Goal: Information Seeking & Learning: Learn about a topic

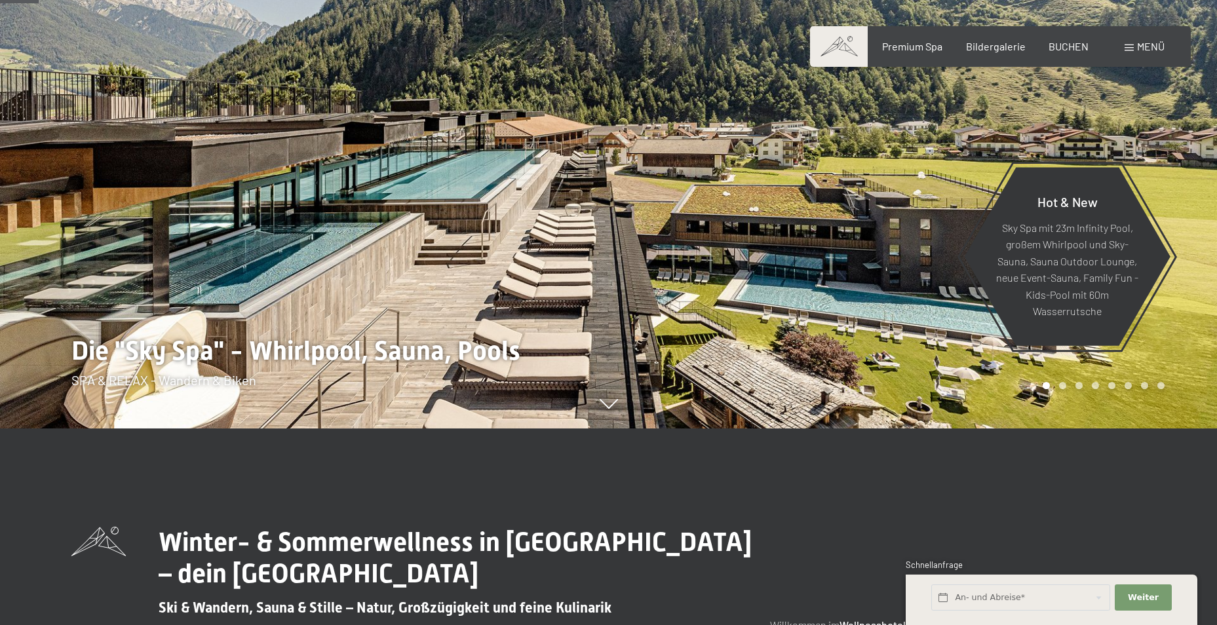
scroll to position [262, 0]
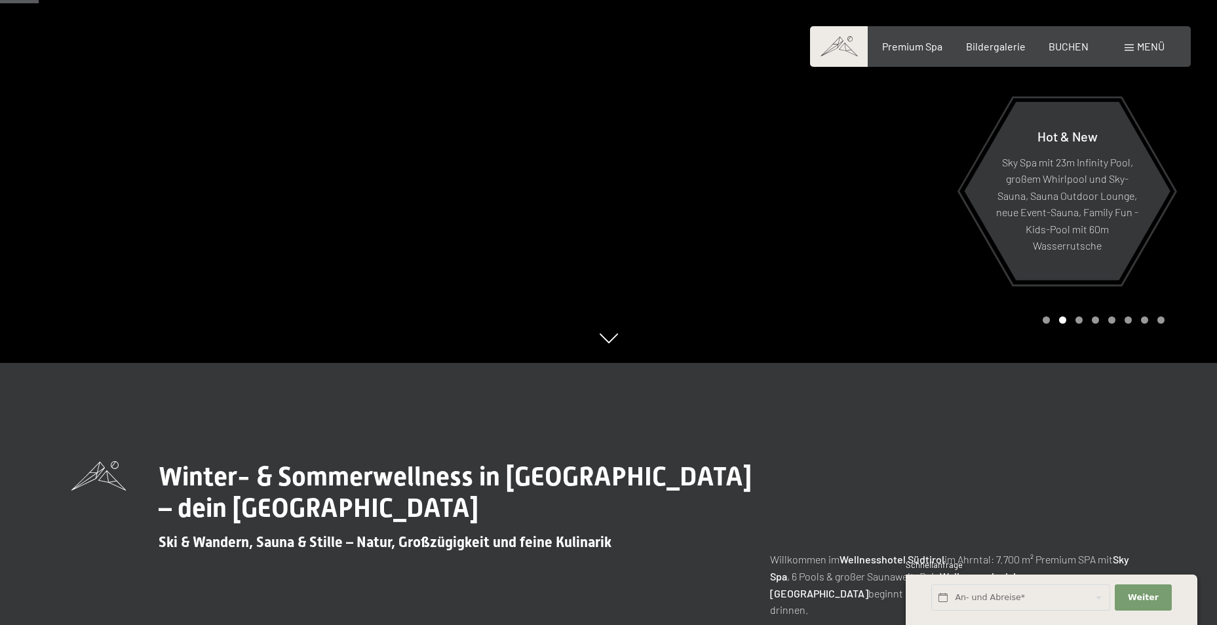
click at [640, 257] on div at bounding box center [913, 50] width 609 height 625
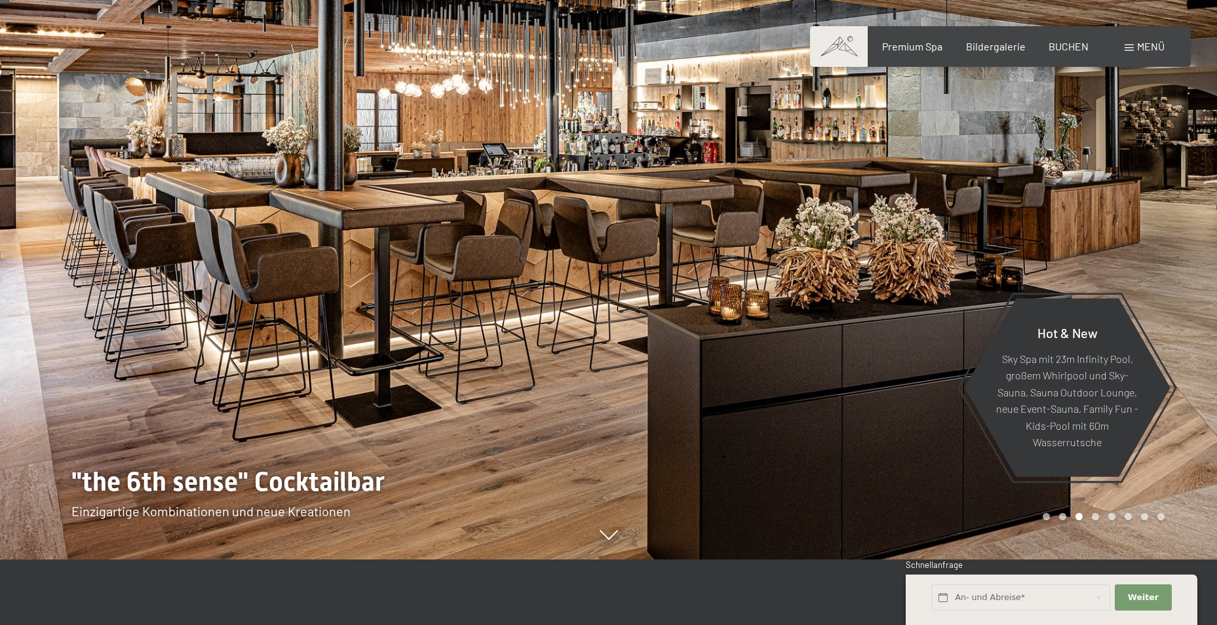
scroll to position [0, 0]
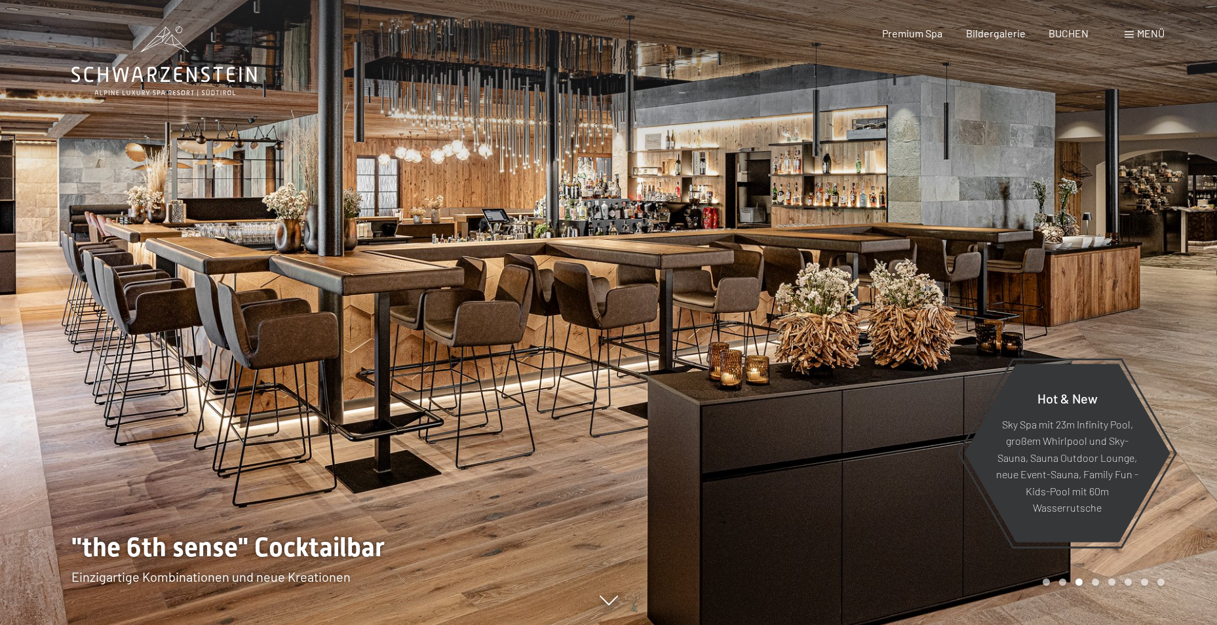
click at [464, 468] on div at bounding box center [304, 312] width 609 height 625
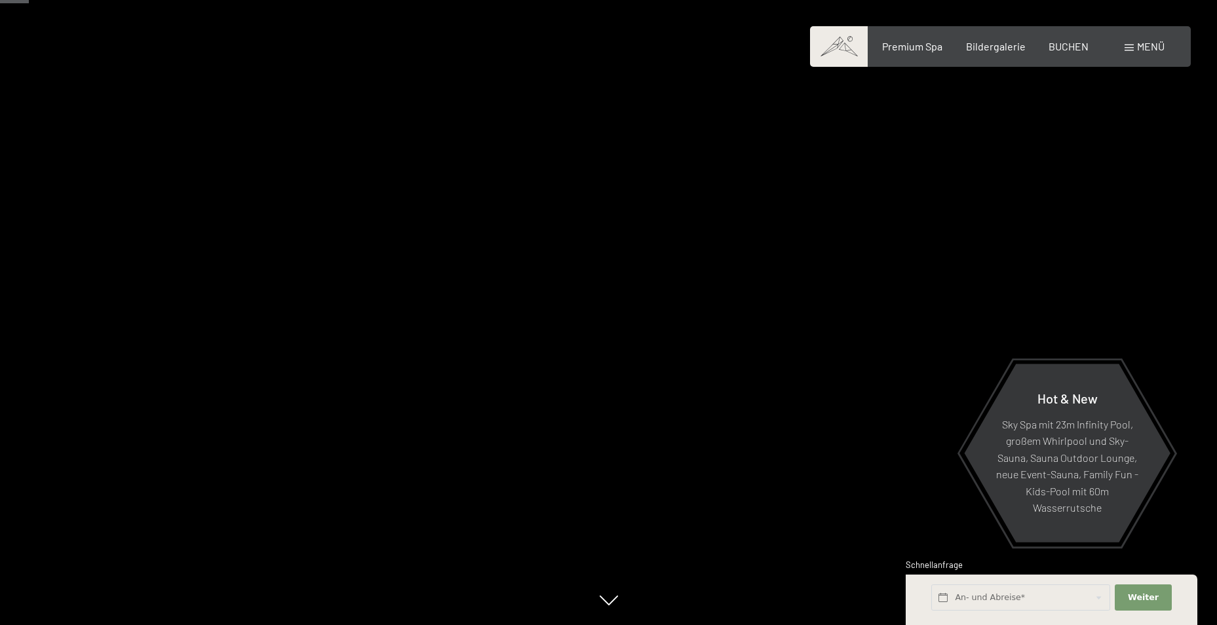
scroll to position [328, 0]
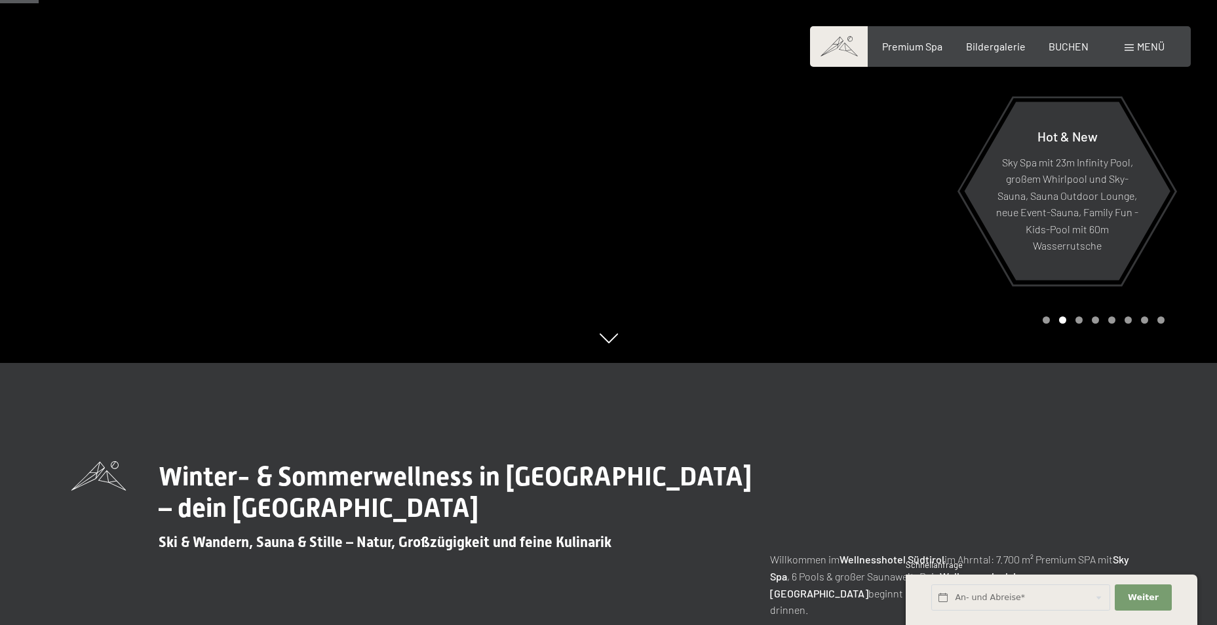
click at [770, 172] on div at bounding box center [913, 50] width 609 height 625
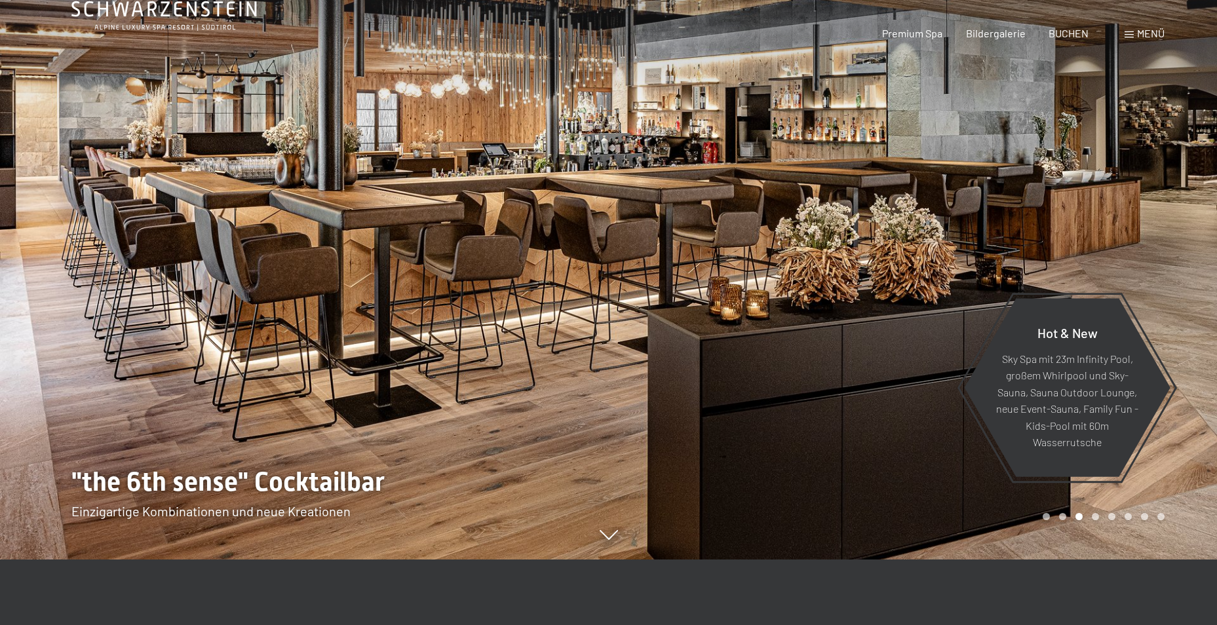
scroll to position [0, 0]
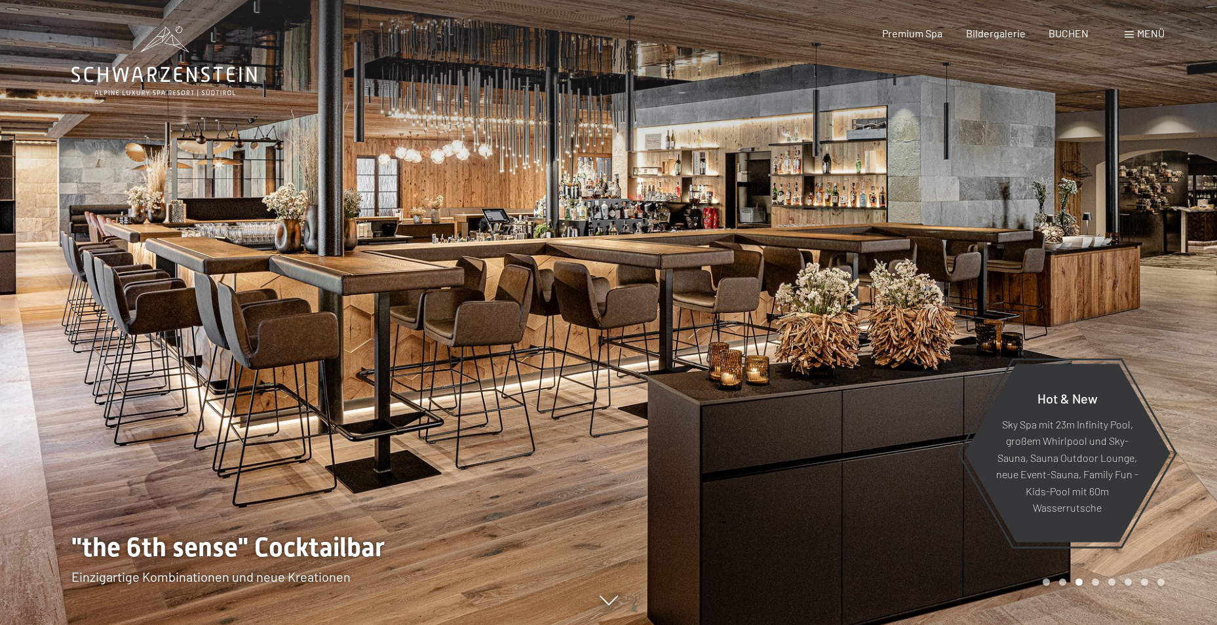
click at [759, 221] on div at bounding box center [913, 312] width 609 height 625
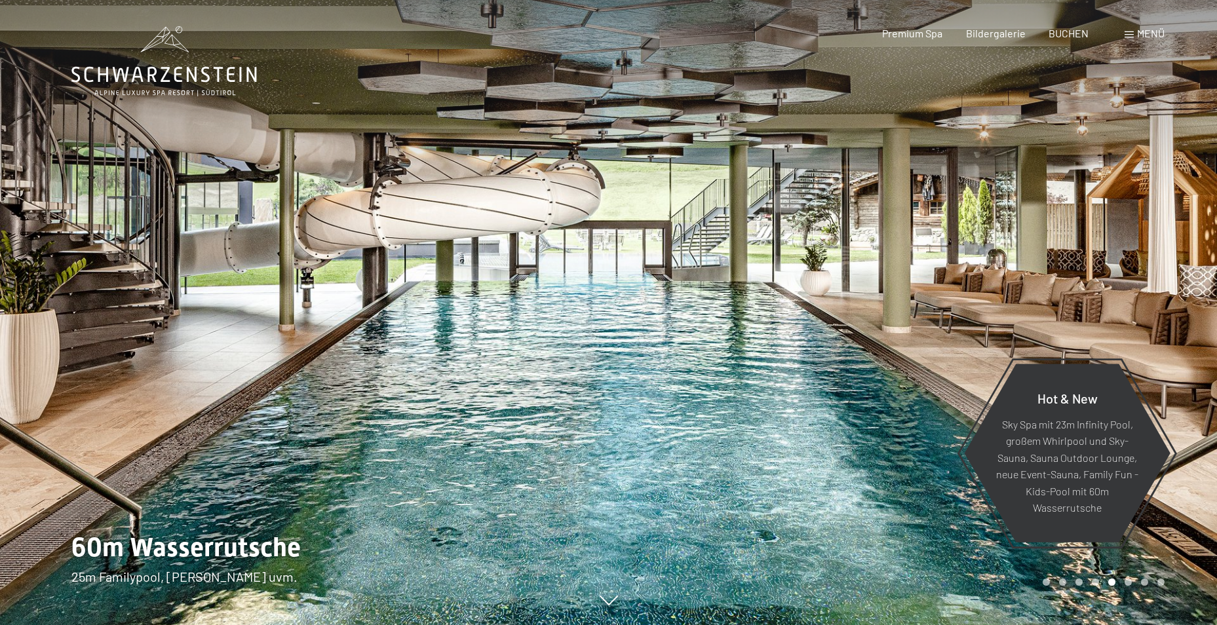
click at [767, 340] on div at bounding box center [913, 312] width 609 height 625
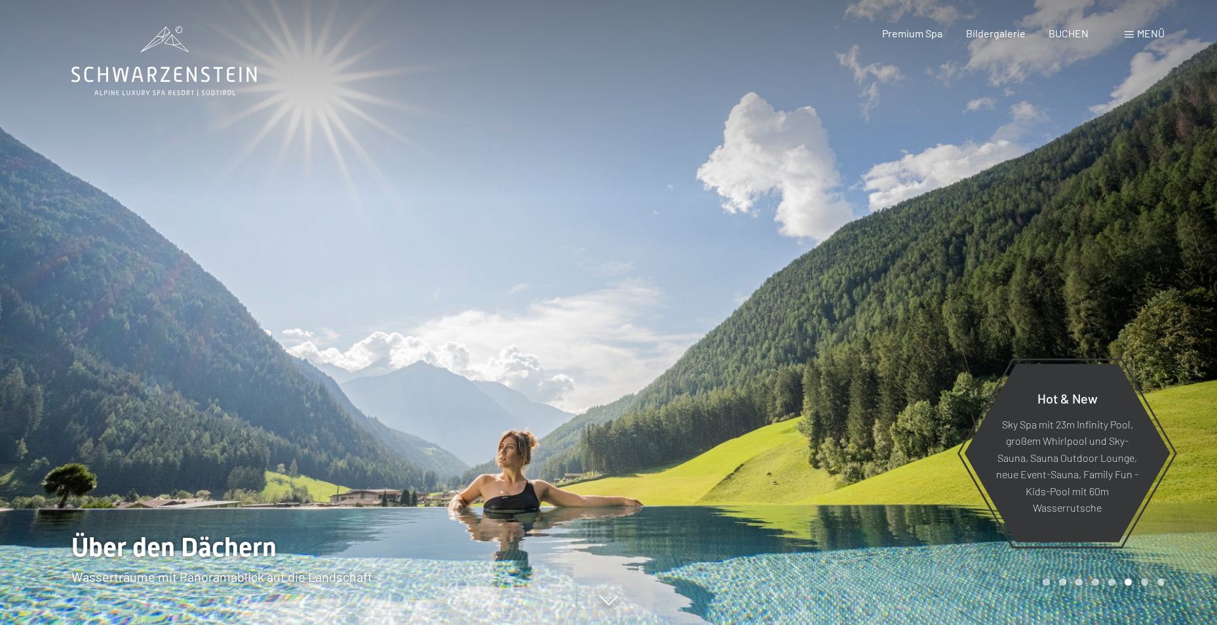
click at [769, 339] on div at bounding box center [913, 312] width 609 height 625
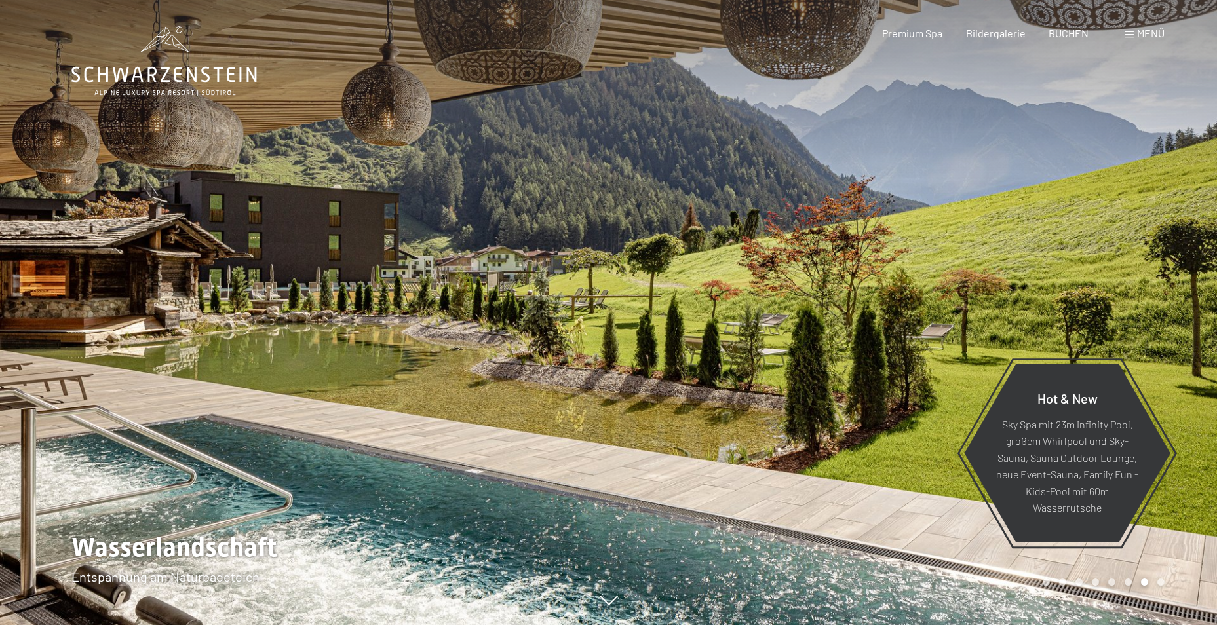
click at [769, 339] on div at bounding box center [913, 312] width 609 height 625
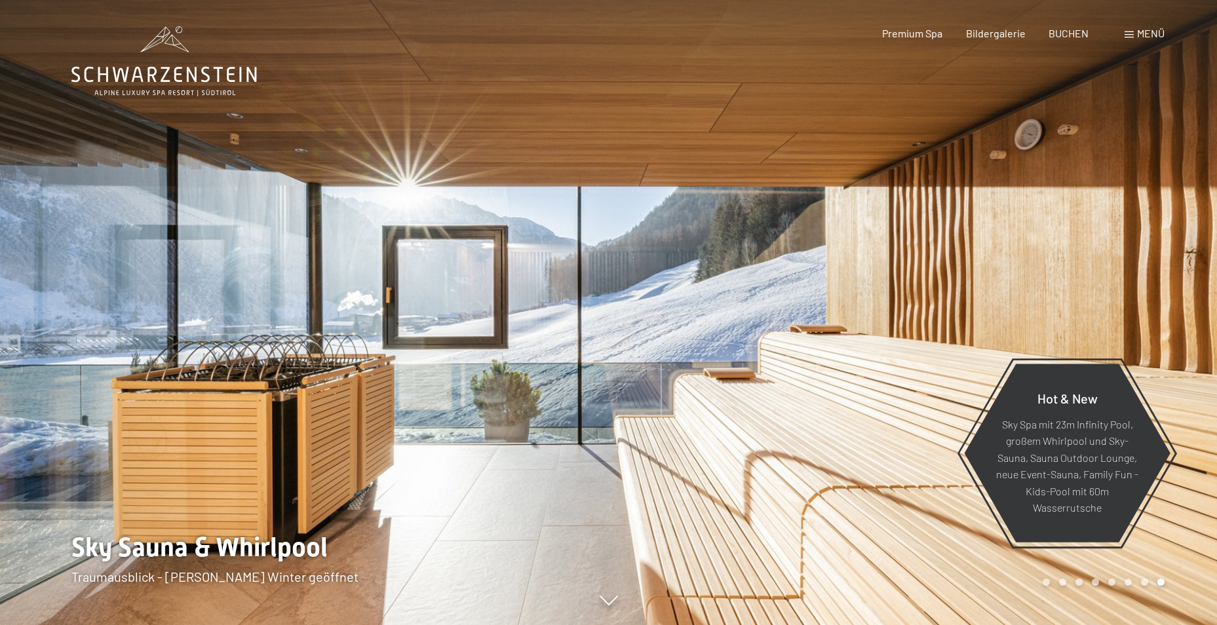
drag, startPoint x: 760, startPoint y: 327, endPoint x: 754, endPoint y: 318, distance: 10.4
click at [754, 322] on div at bounding box center [913, 312] width 609 height 625
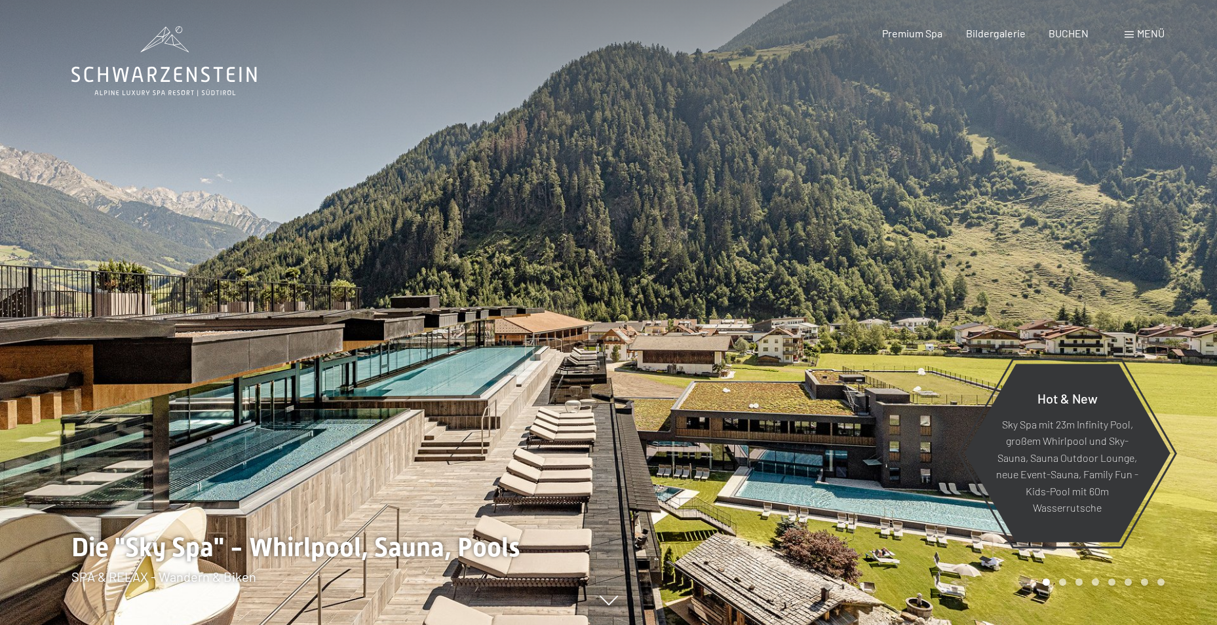
click at [746, 322] on div at bounding box center [913, 312] width 609 height 625
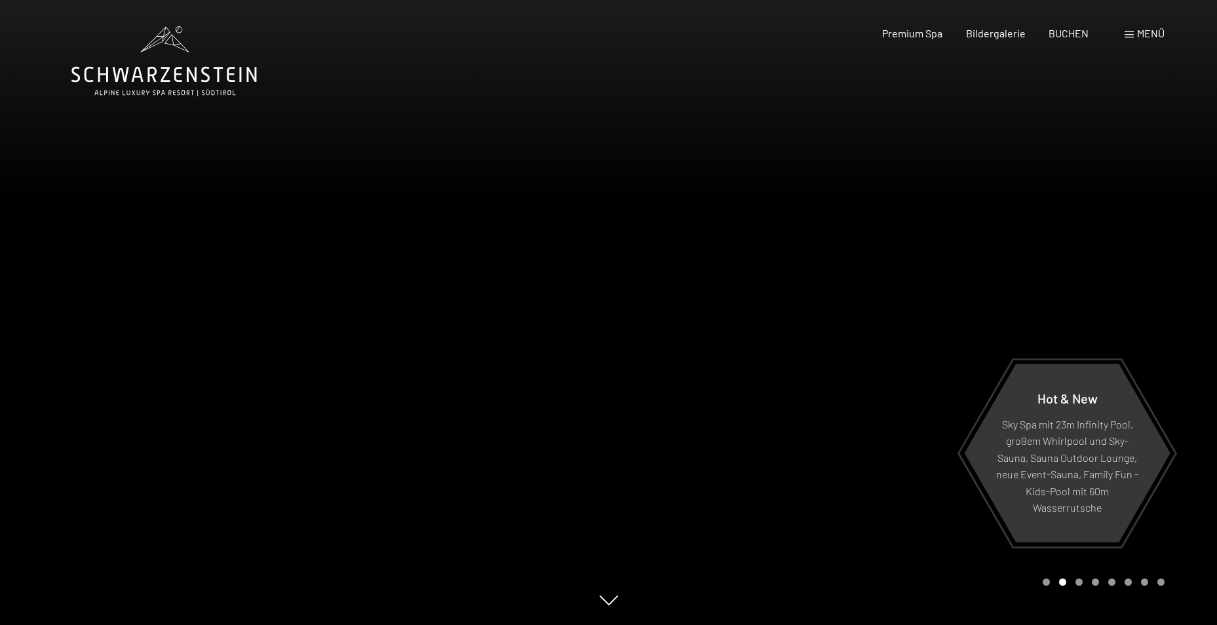
click at [746, 326] on div at bounding box center [913, 312] width 609 height 625
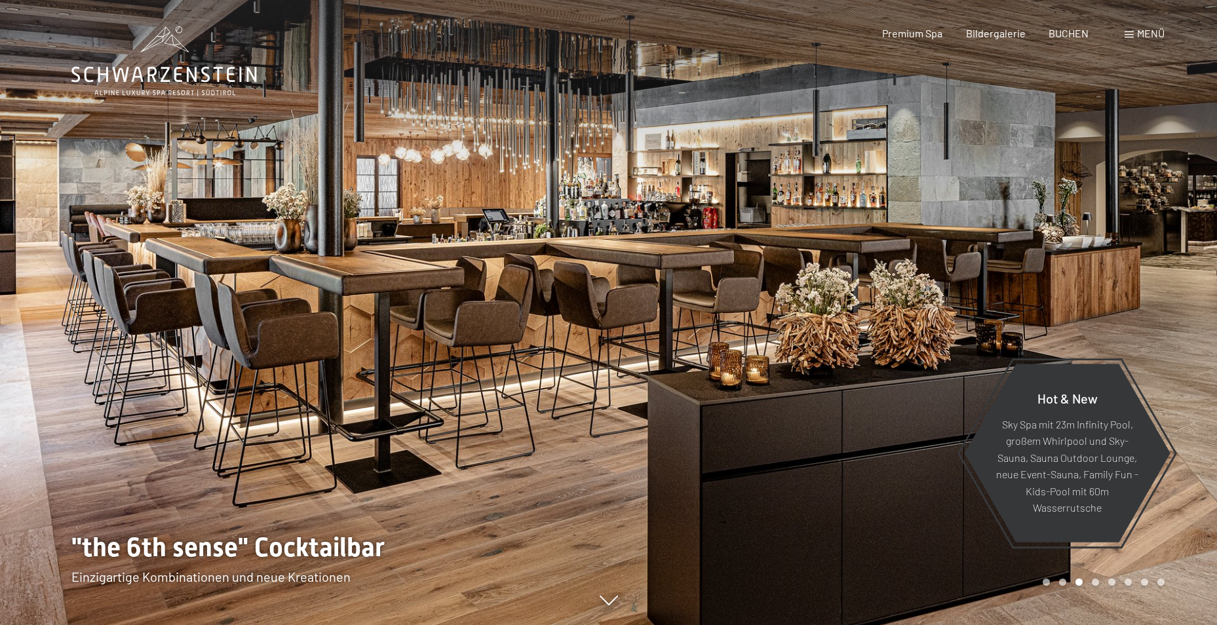
click at [746, 326] on div at bounding box center [913, 312] width 609 height 625
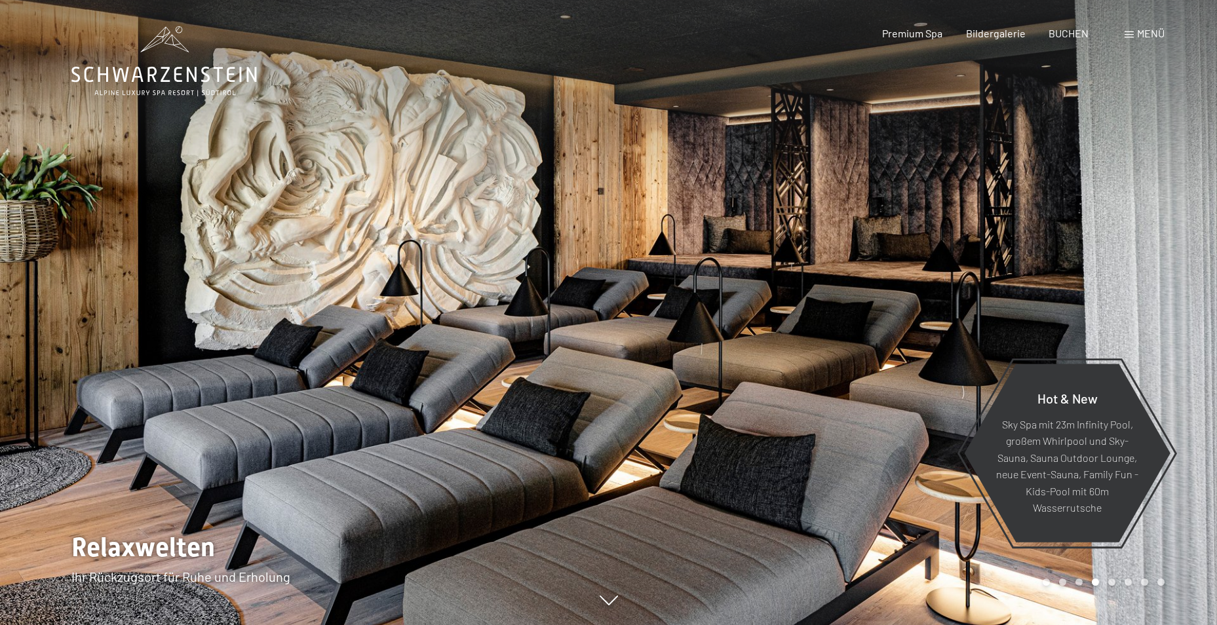
click at [746, 327] on div at bounding box center [913, 312] width 609 height 625
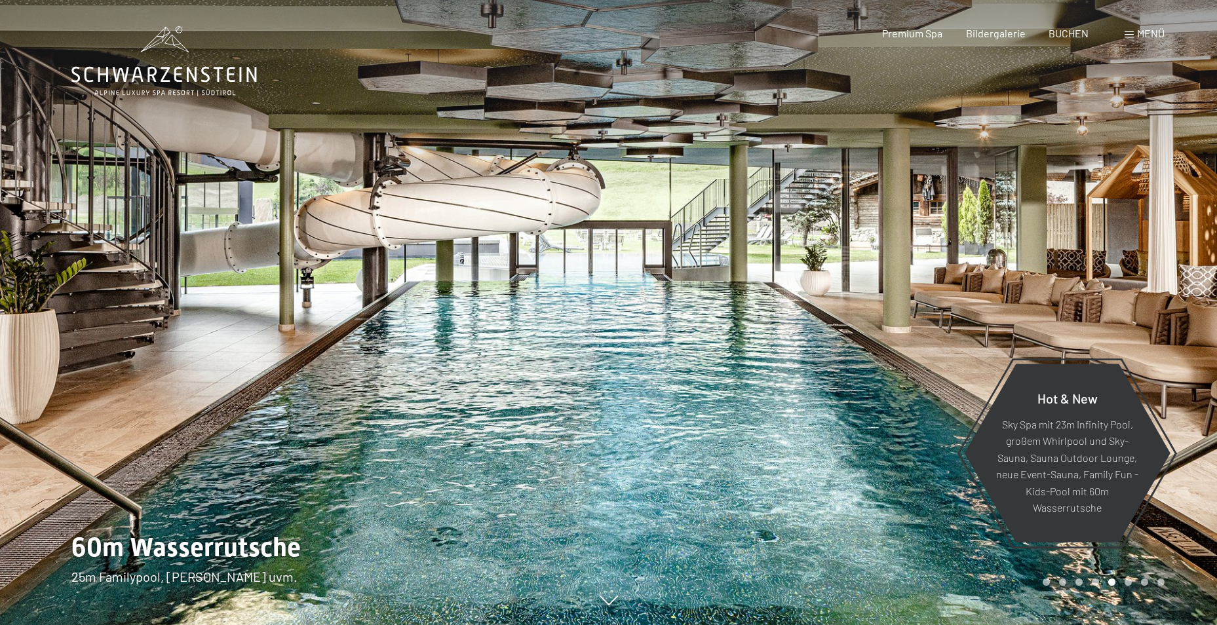
click at [745, 329] on div at bounding box center [913, 312] width 609 height 625
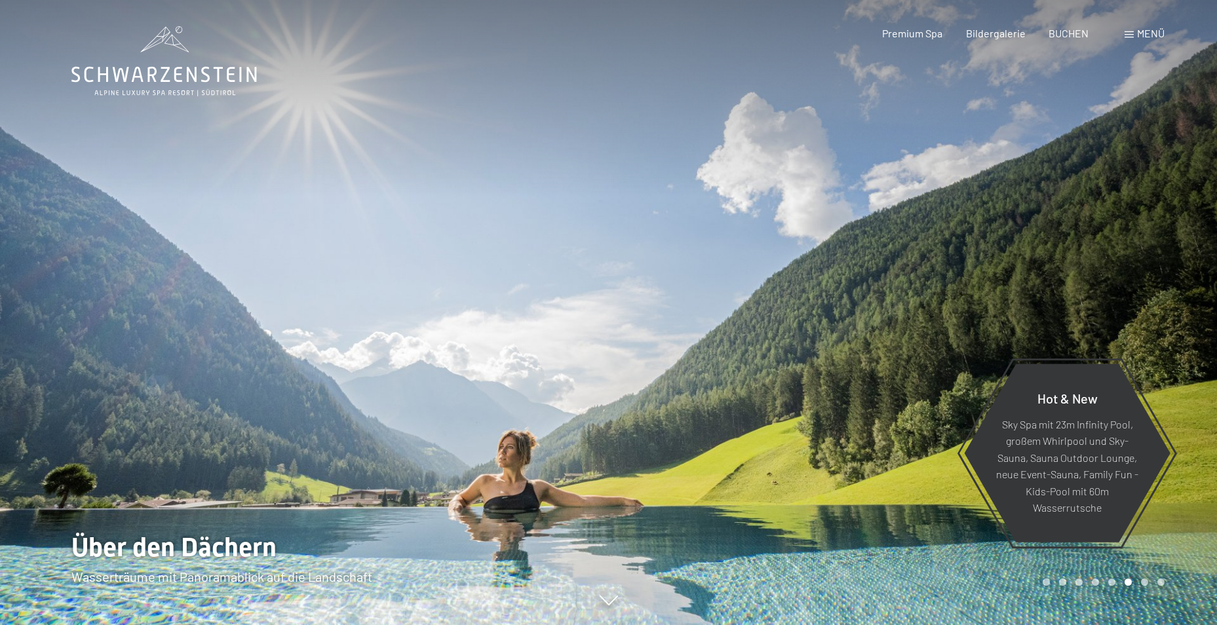
click at [887, 364] on div at bounding box center [913, 312] width 609 height 625
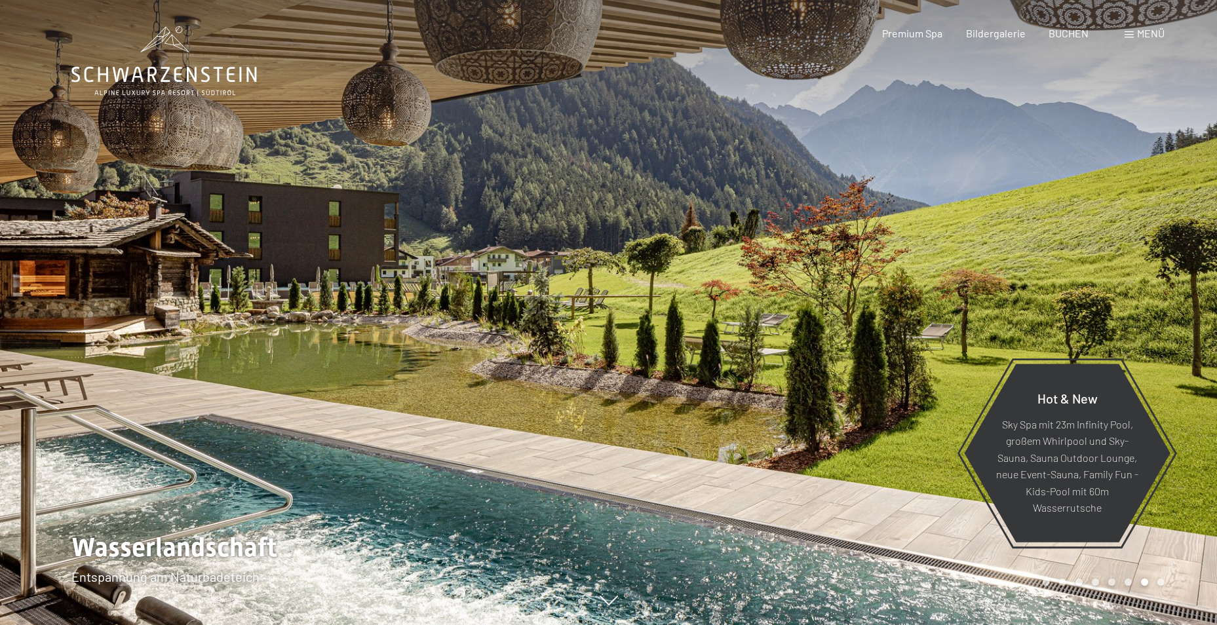
click at [857, 366] on div at bounding box center [913, 312] width 609 height 625
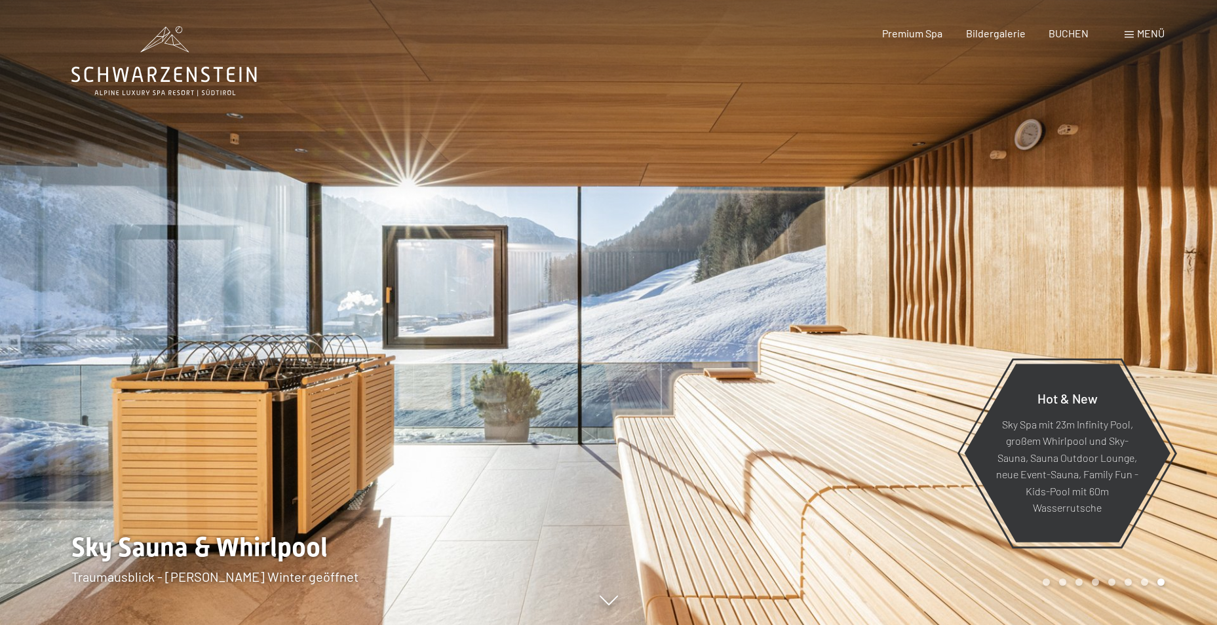
click at [857, 366] on div at bounding box center [913, 312] width 609 height 625
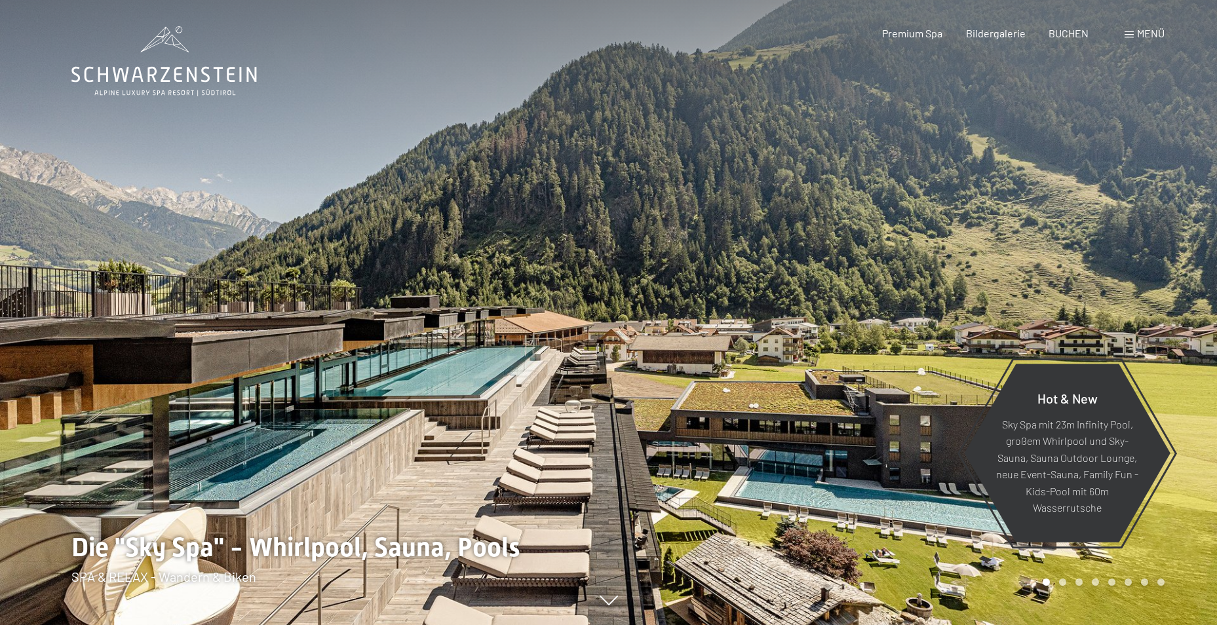
drag, startPoint x: 398, startPoint y: 296, endPoint x: 380, endPoint y: 296, distance: 18.3
click at [381, 296] on div at bounding box center [304, 312] width 609 height 625
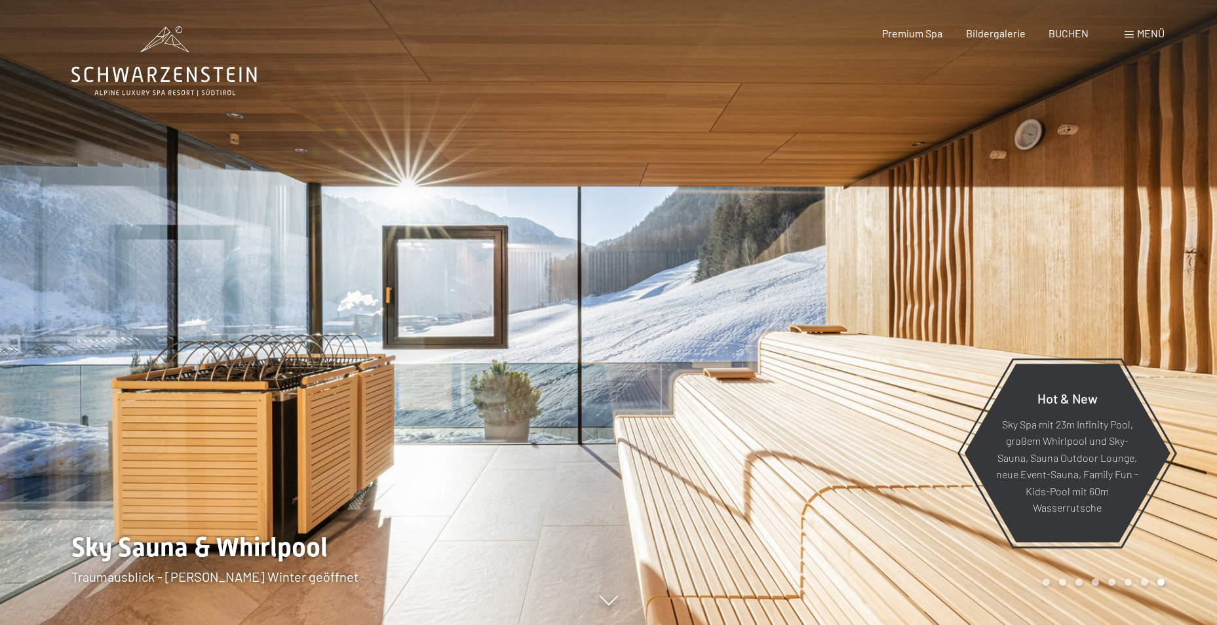
click at [380, 296] on div at bounding box center [304, 312] width 609 height 625
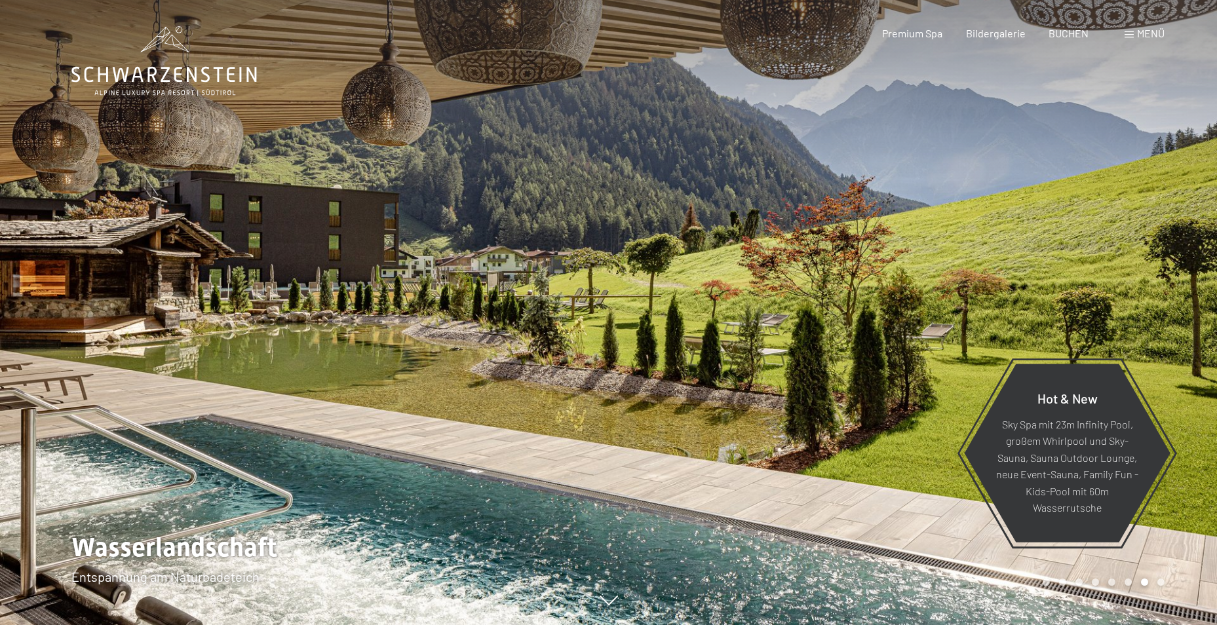
click at [390, 296] on div at bounding box center [304, 312] width 609 height 625
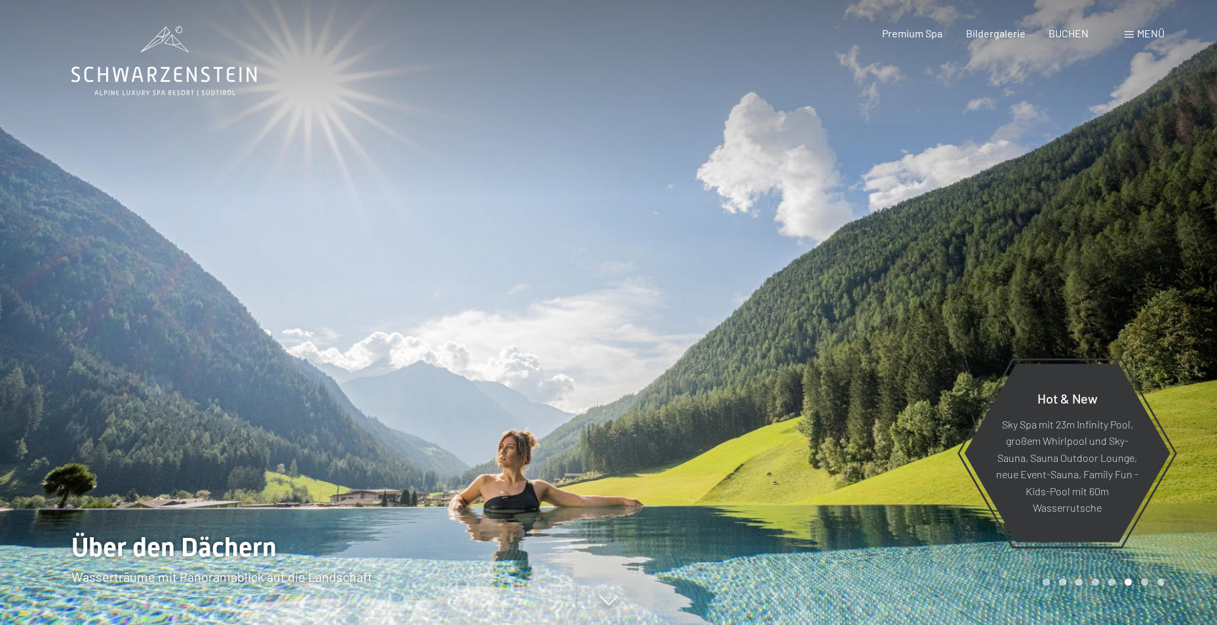
click at [390, 296] on div at bounding box center [304, 312] width 609 height 625
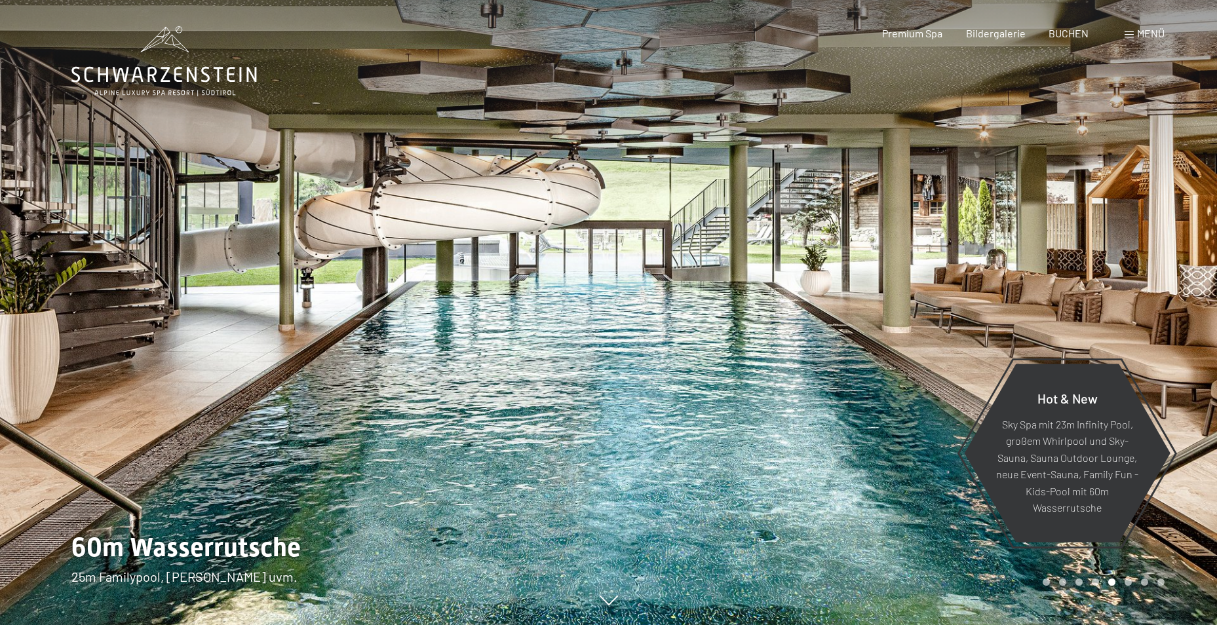
click at [390, 296] on div at bounding box center [304, 312] width 609 height 625
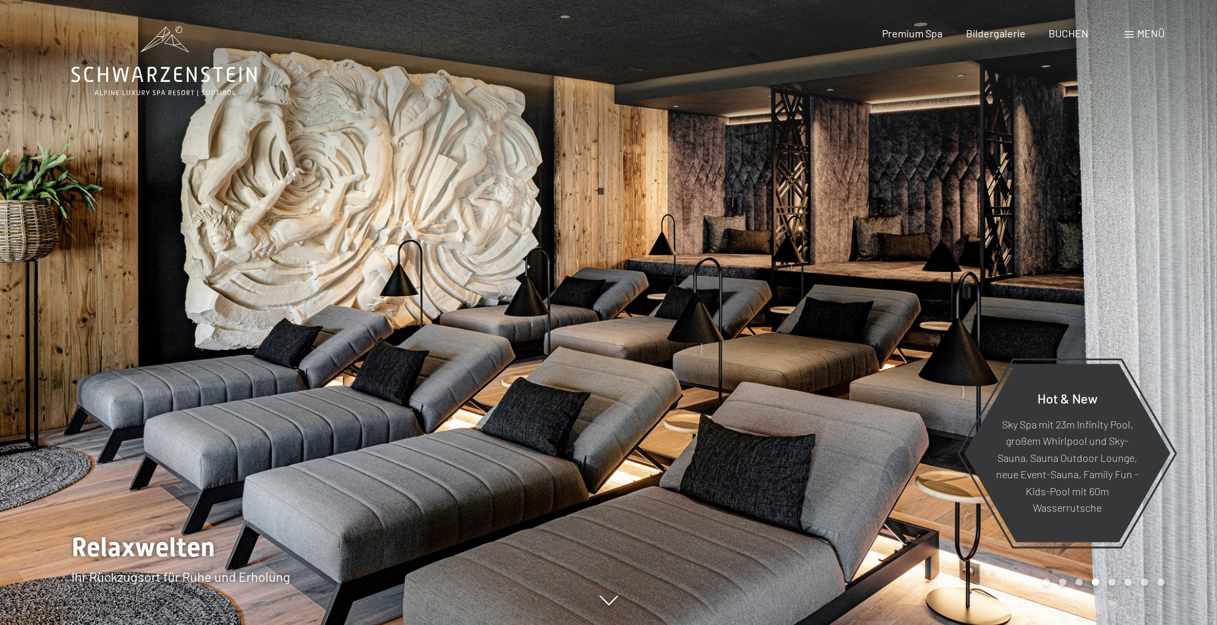
click at [391, 296] on div at bounding box center [304, 312] width 609 height 625
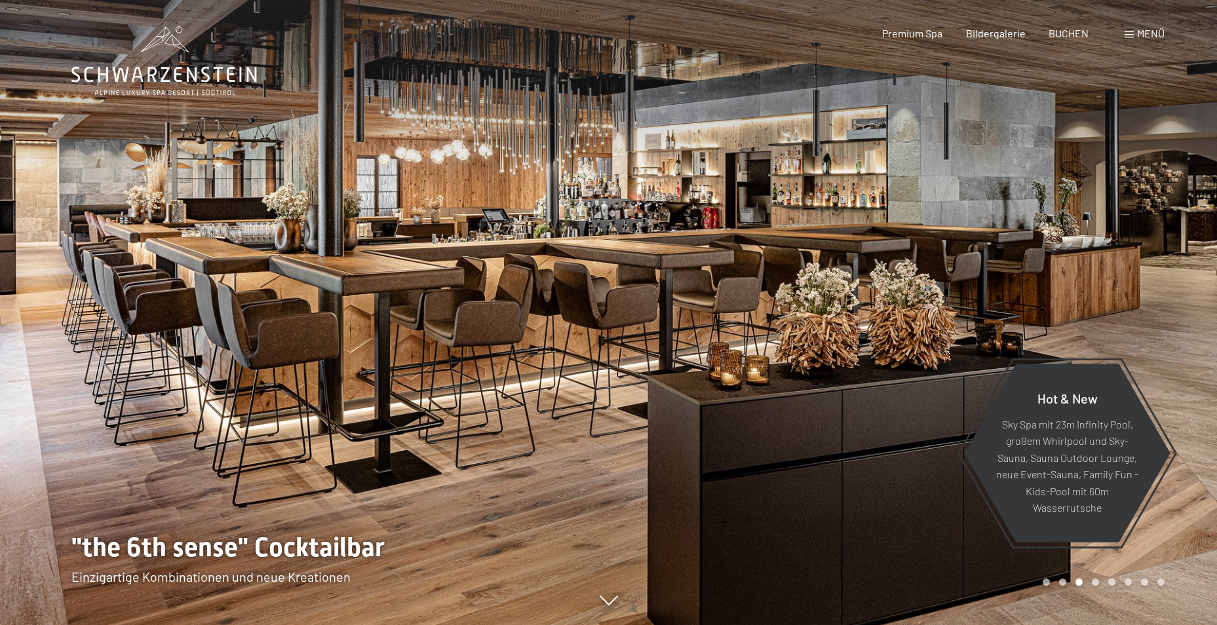
click at [394, 296] on div at bounding box center [304, 312] width 609 height 625
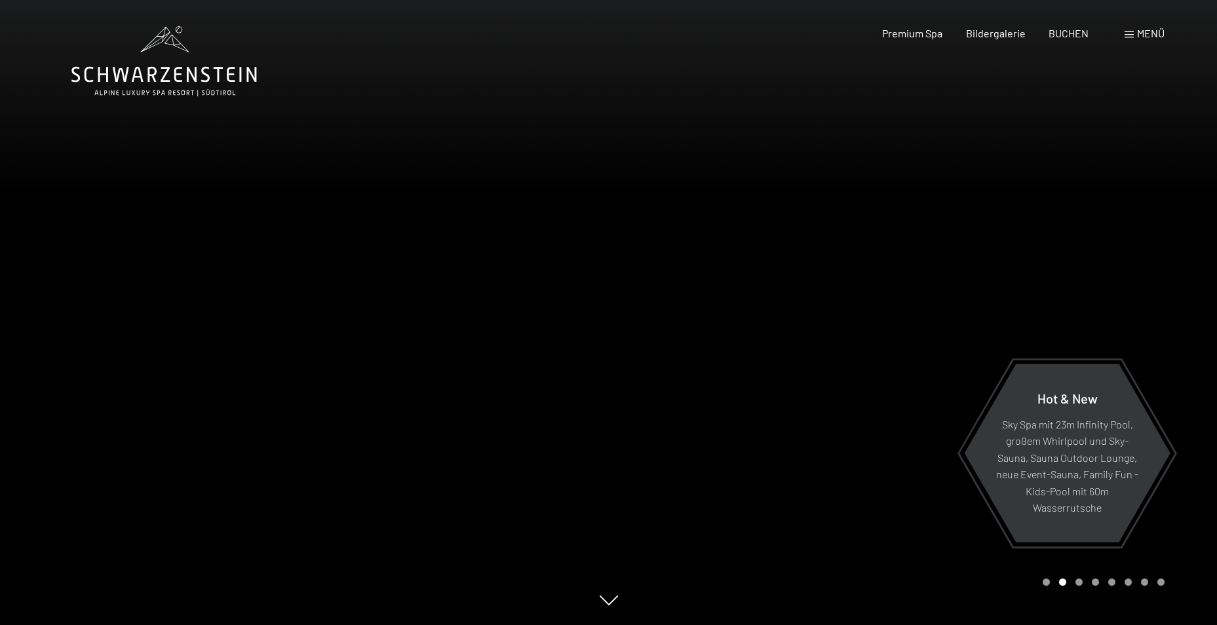
click at [472, 288] on div at bounding box center [304, 312] width 609 height 625
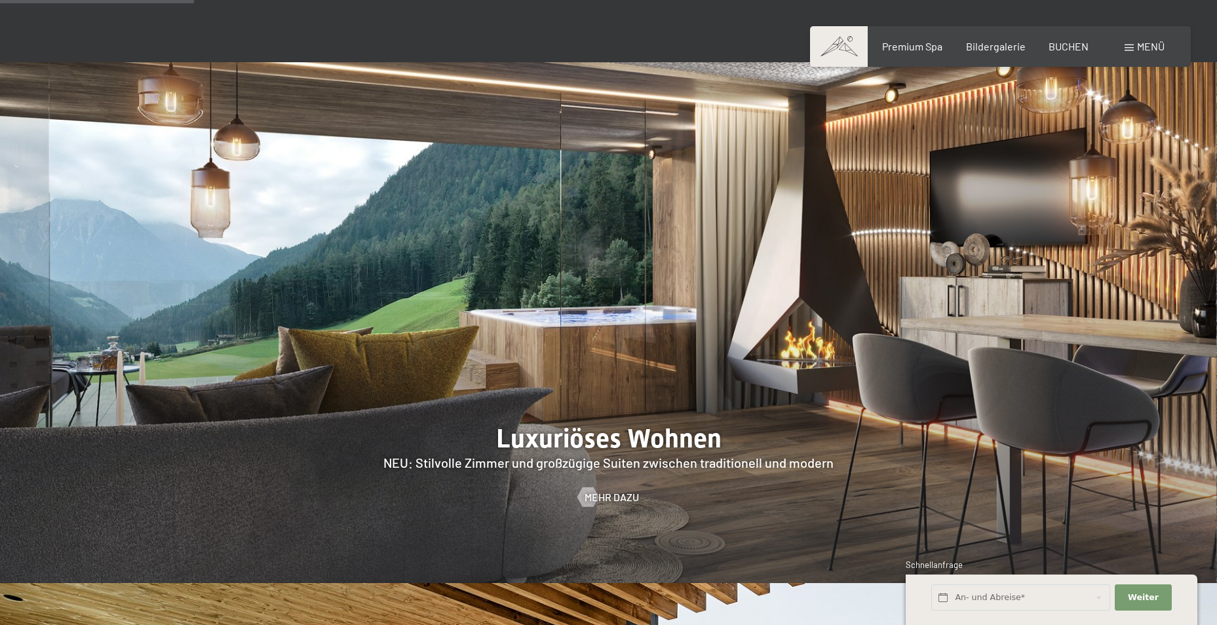
scroll to position [1376, 0]
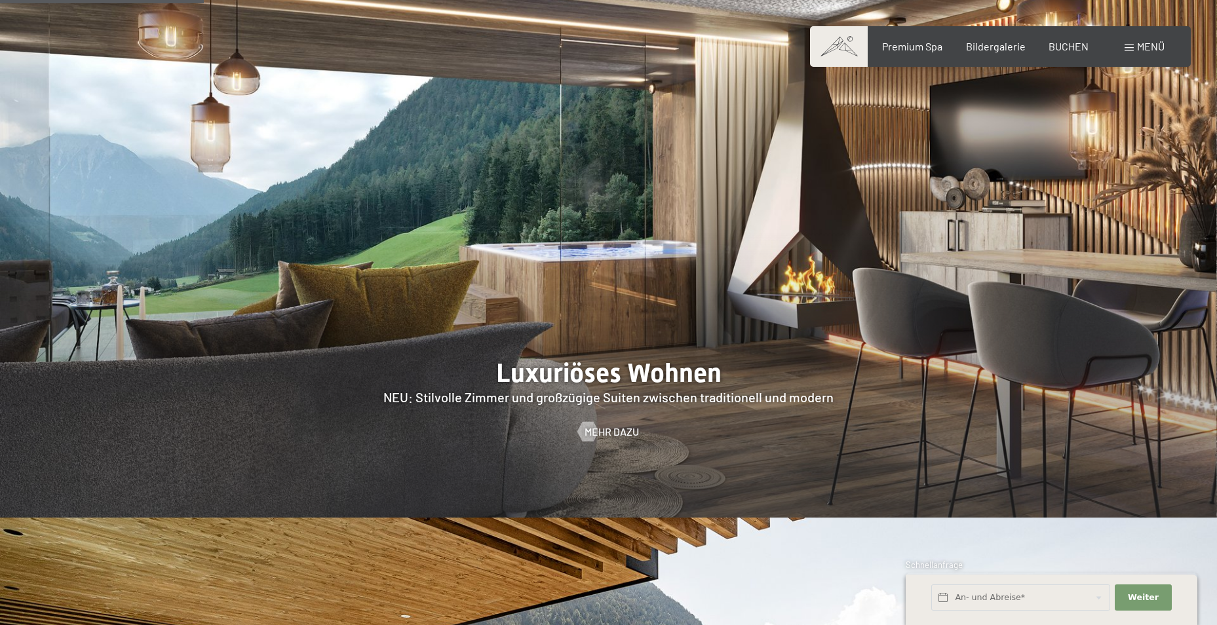
click at [690, 320] on div at bounding box center [608, 257] width 1217 height 521
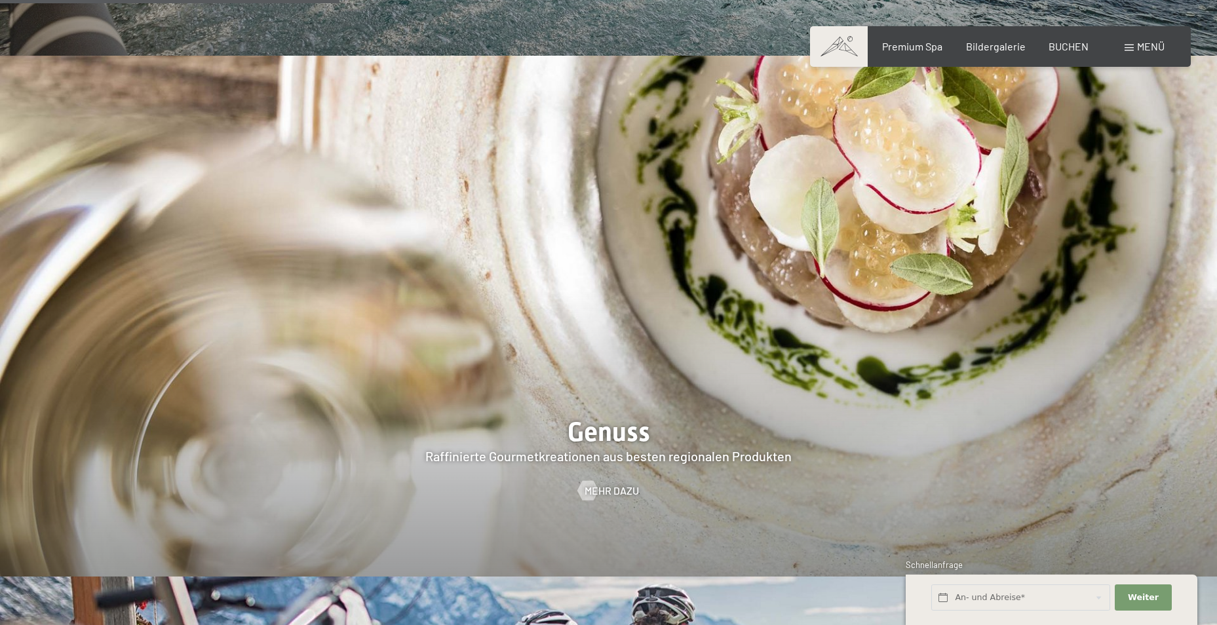
scroll to position [2293, 0]
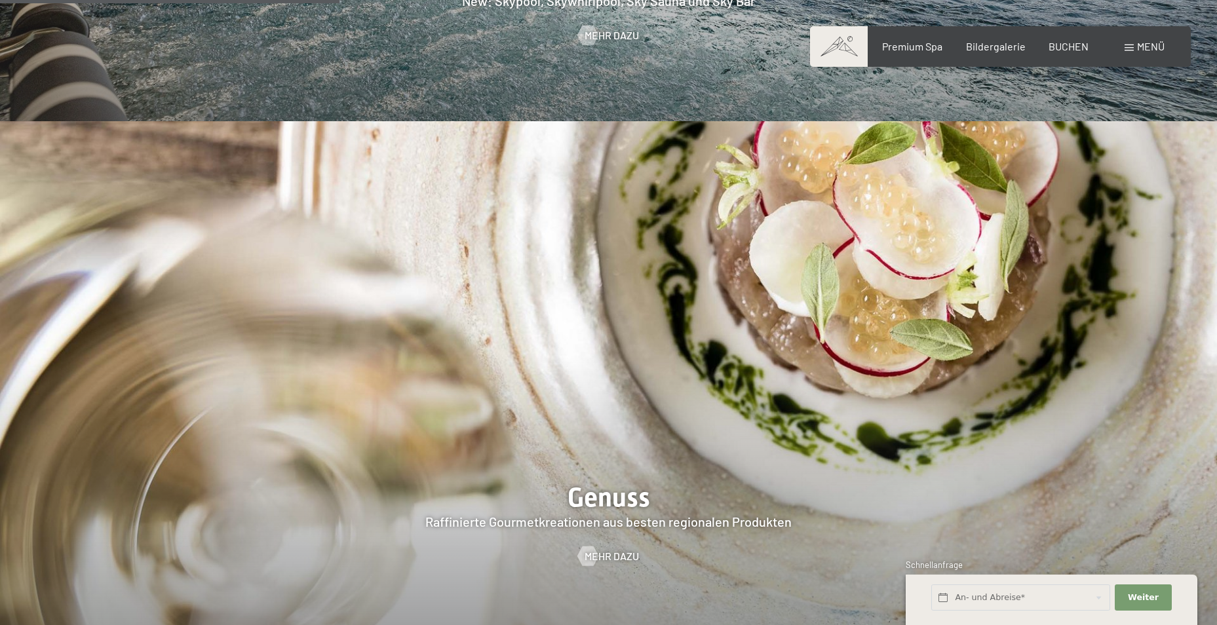
click at [678, 299] on img at bounding box center [608, 381] width 1217 height 521
click at [614, 429] on div at bounding box center [608, 381] width 1217 height 521
click at [612, 458] on div at bounding box center [608, 381] width 1217 height 521
click at [606, 472] on div at bounding box center [608, 381] width 1217 height 521
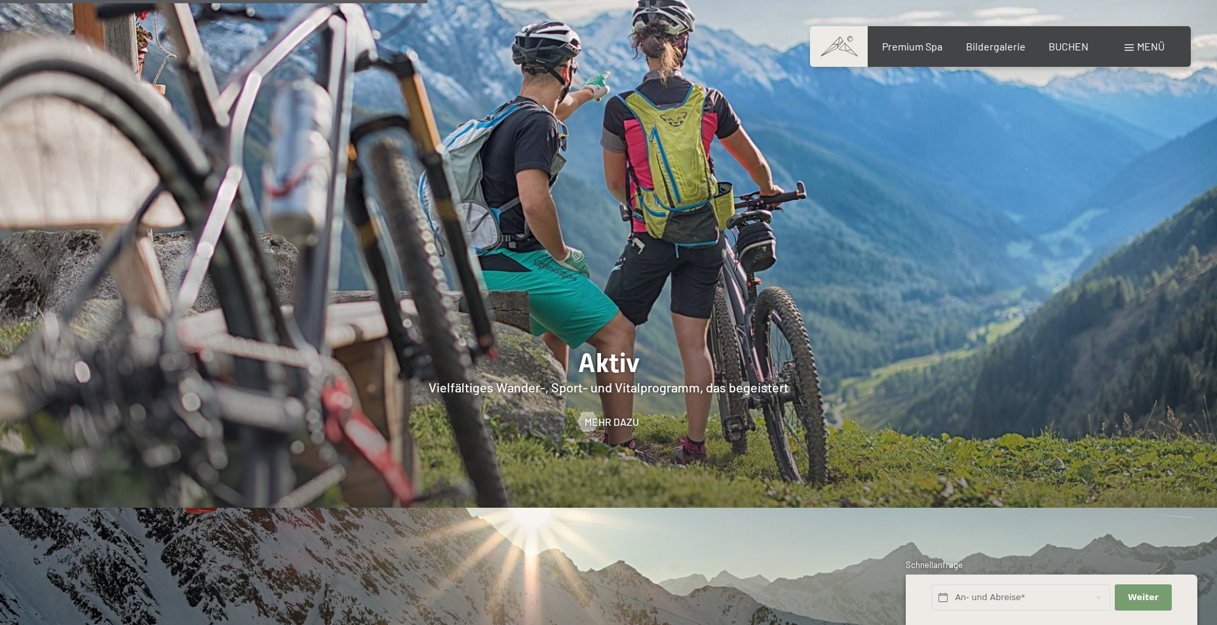
scroll to position [2818, 0]
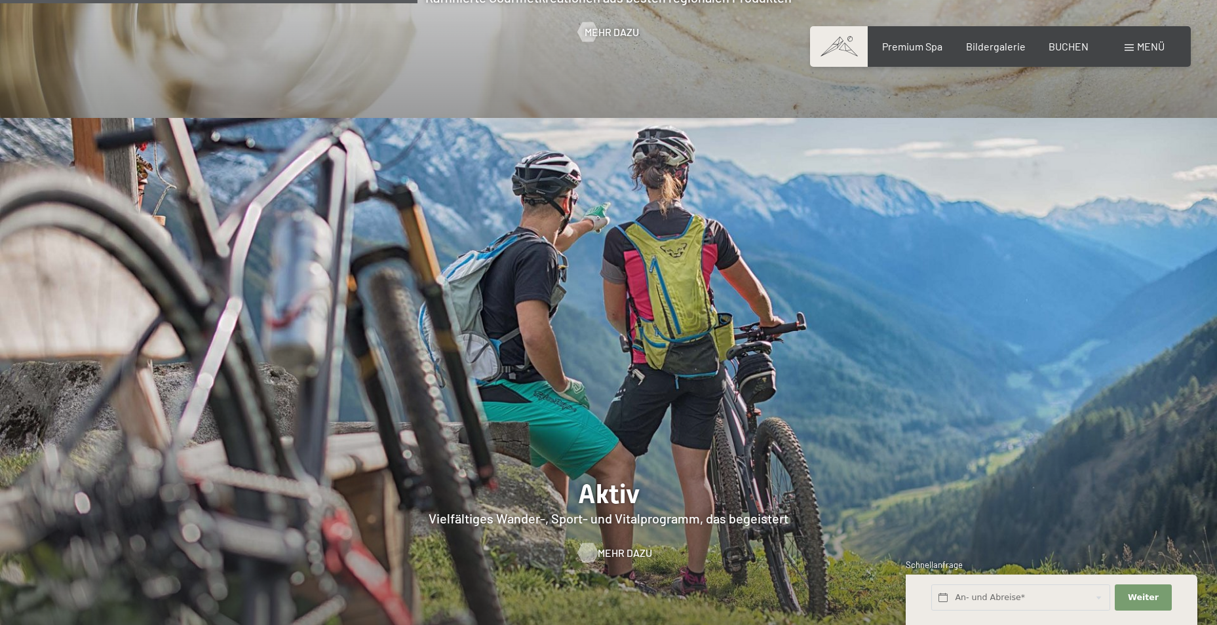
click at [612, 546] on span "Mehr dazu" at bounding box center [625, 553] width 54 height 14
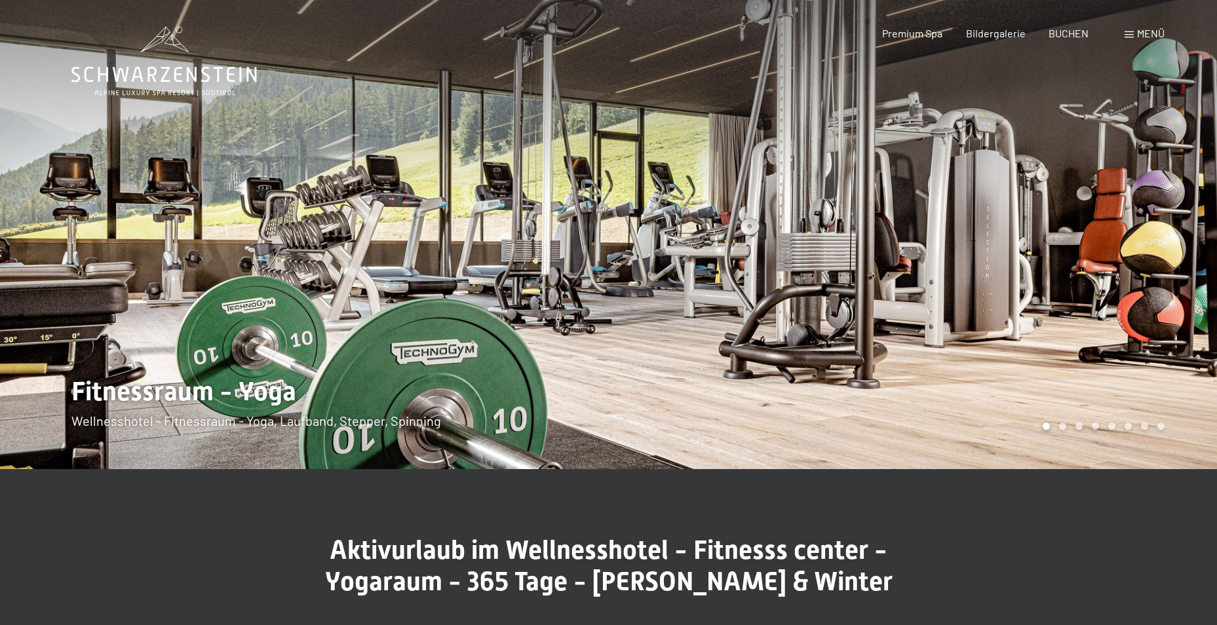
click at [689, 310] on div at bounding box center [913, 234] width 609 height 469
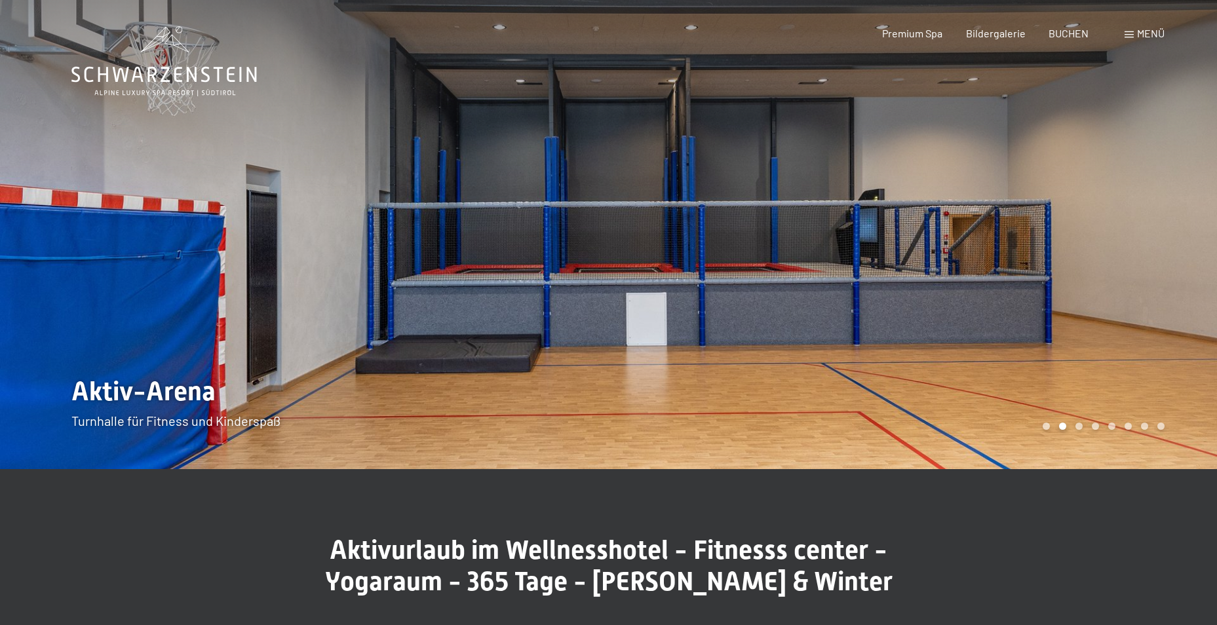
click at [673, 301] on div at bounding box center [913, 234] width 609 height 469
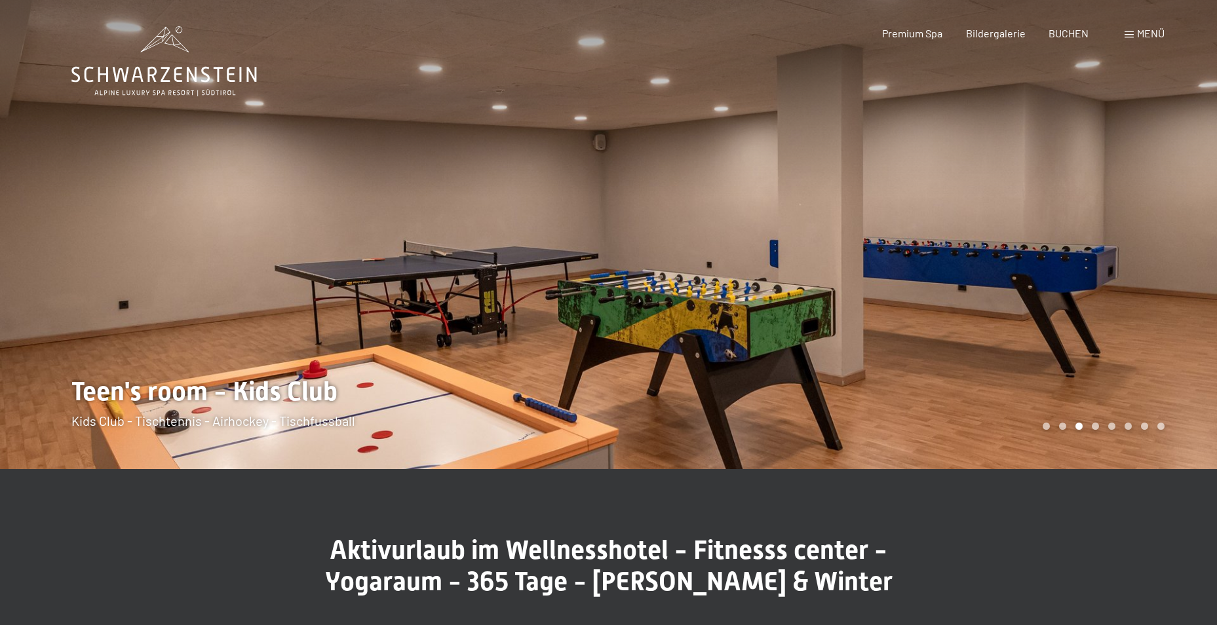
click at [689, 315] on div at bounding box center [913, 234] width 609 height 469
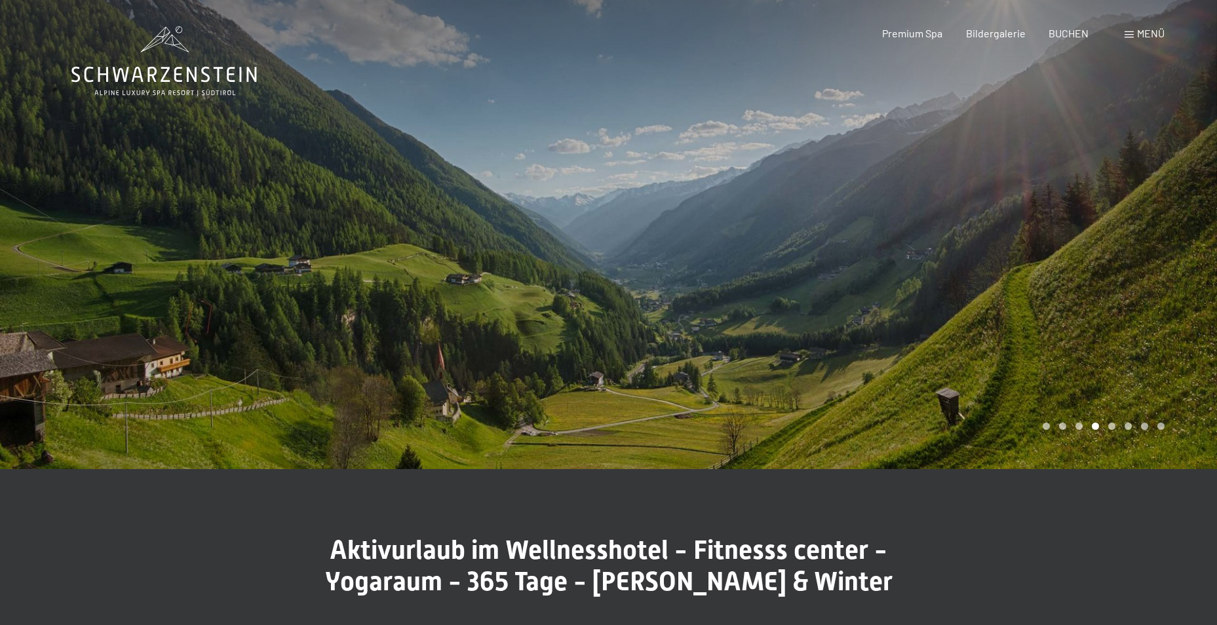
drag, startPoint x: 692, startPoint y: 316, endPoint x: 668, endPoint y: 319, distance: 24.5
click at [668, 319] on div at bounding box center [913, 234] width 609 height 469
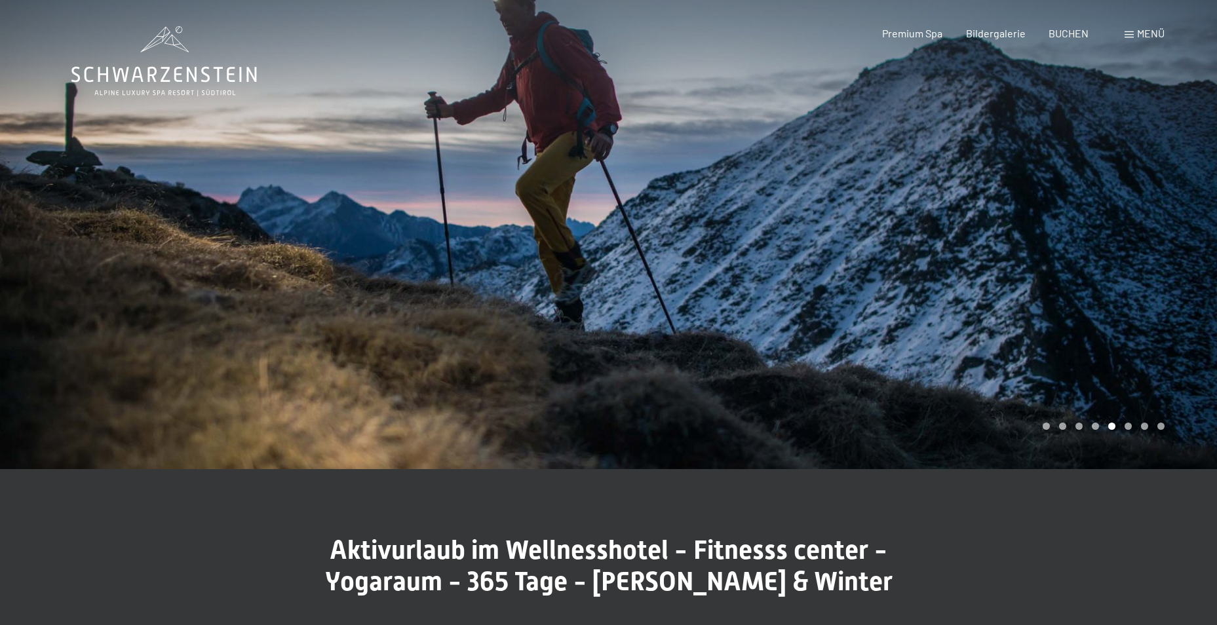
click at [668, 320] on div at bounding box center [913, 234] width 609 height 469
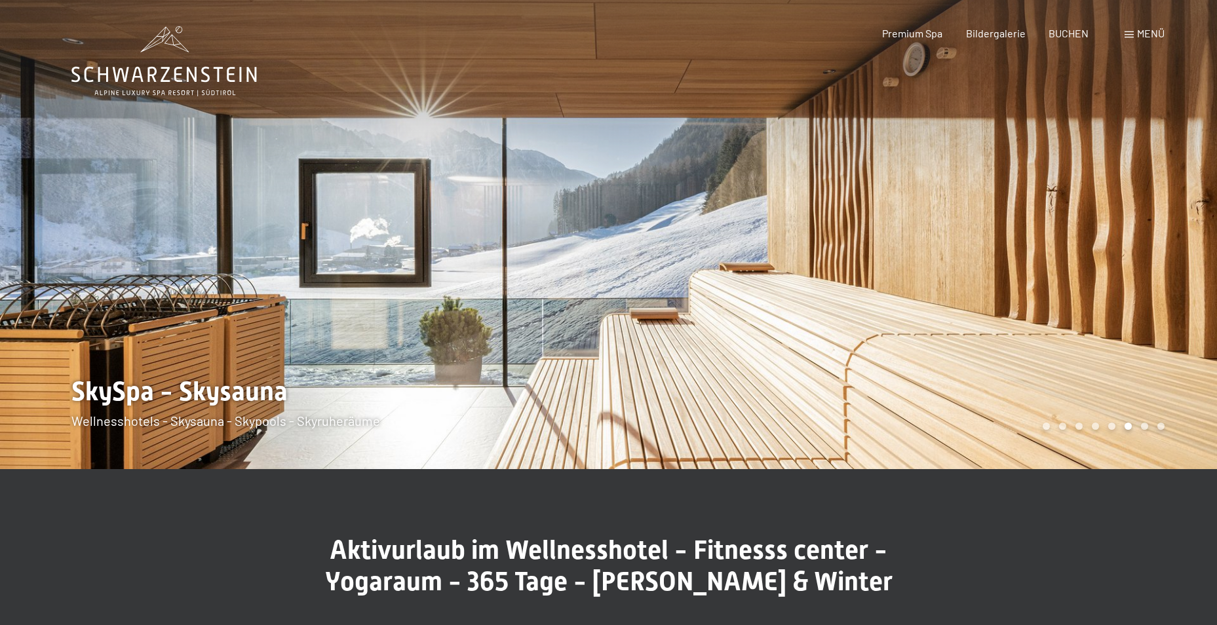
click at [167, 261] on div at bounding box center [304, 234] width 609 height 469
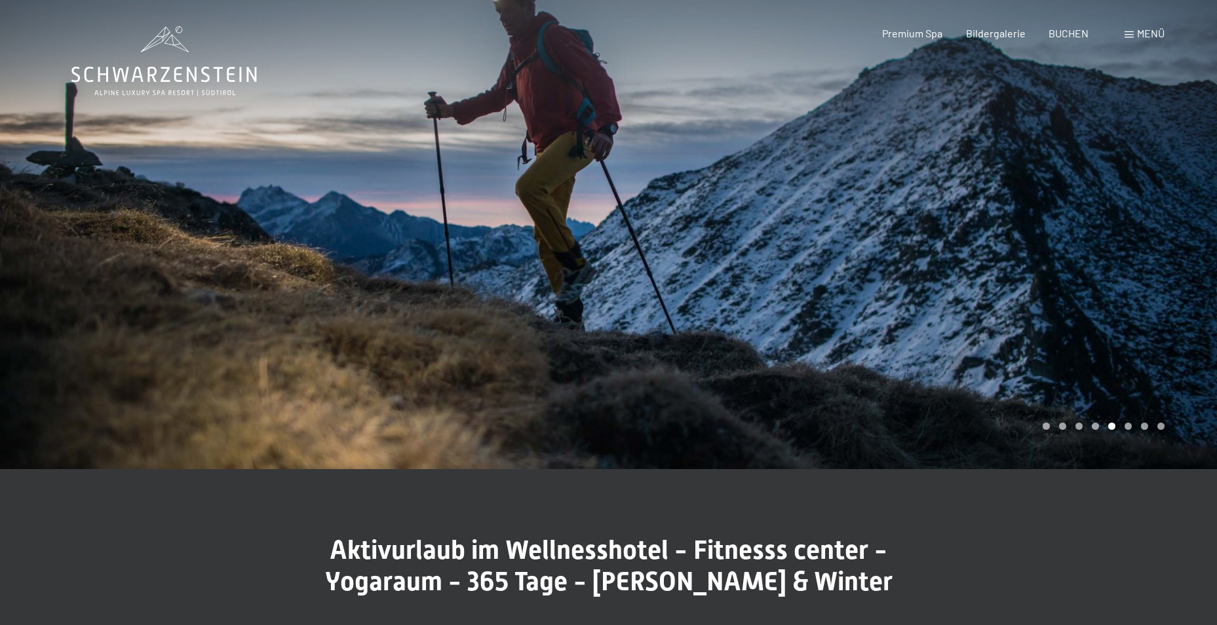
click at [167, 261] on div at bounding box center [304, 234] width 609 height 469
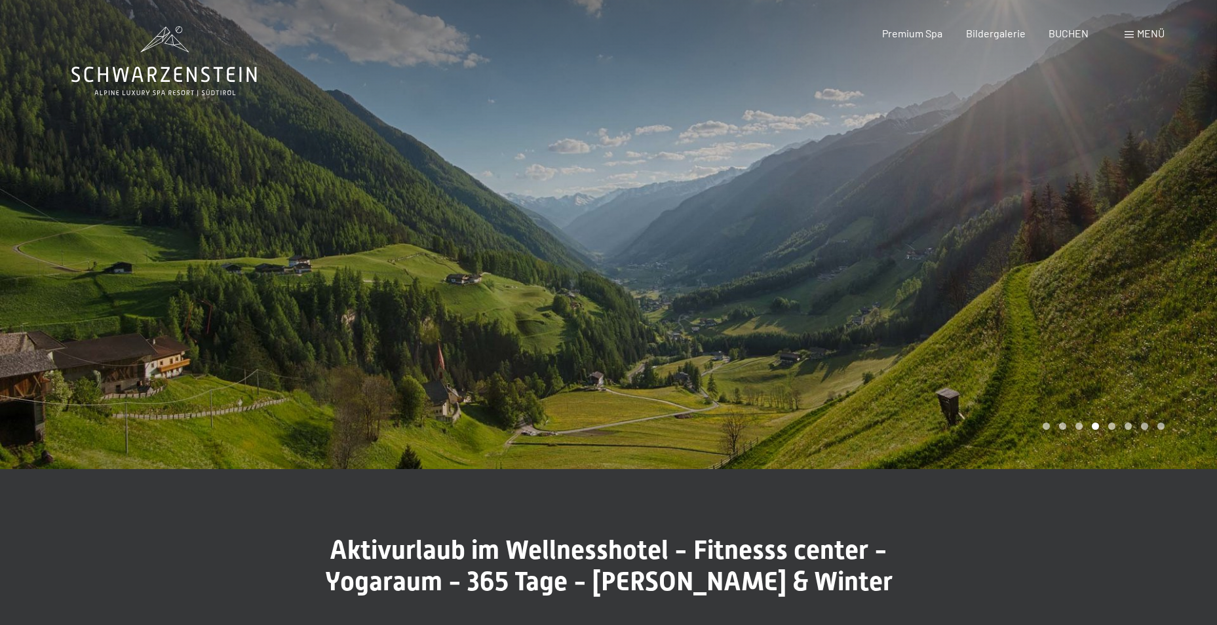
click at [168, 261] on div at bounding box center [304, 234] width 609 height 469
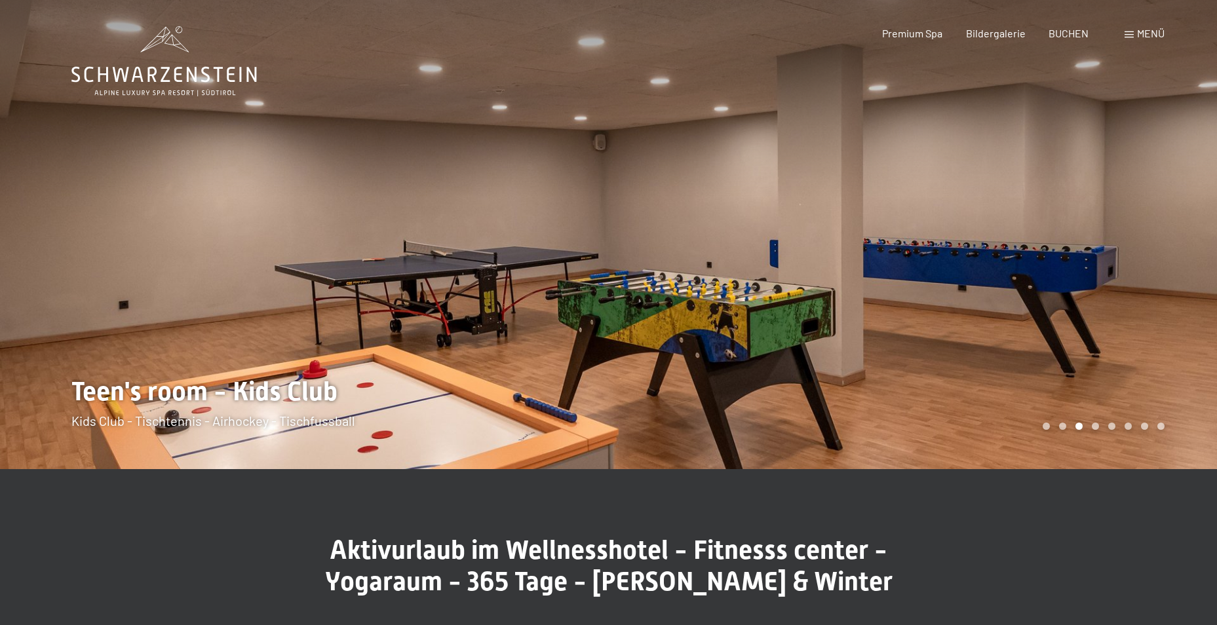
drag, startPoint x: 881, startPoint y: 306, endPoint x: 869, endPoint y: 298, distance: 14.2
click at [869, 298] on div at bounding box center [913, 234] width 609 height 469
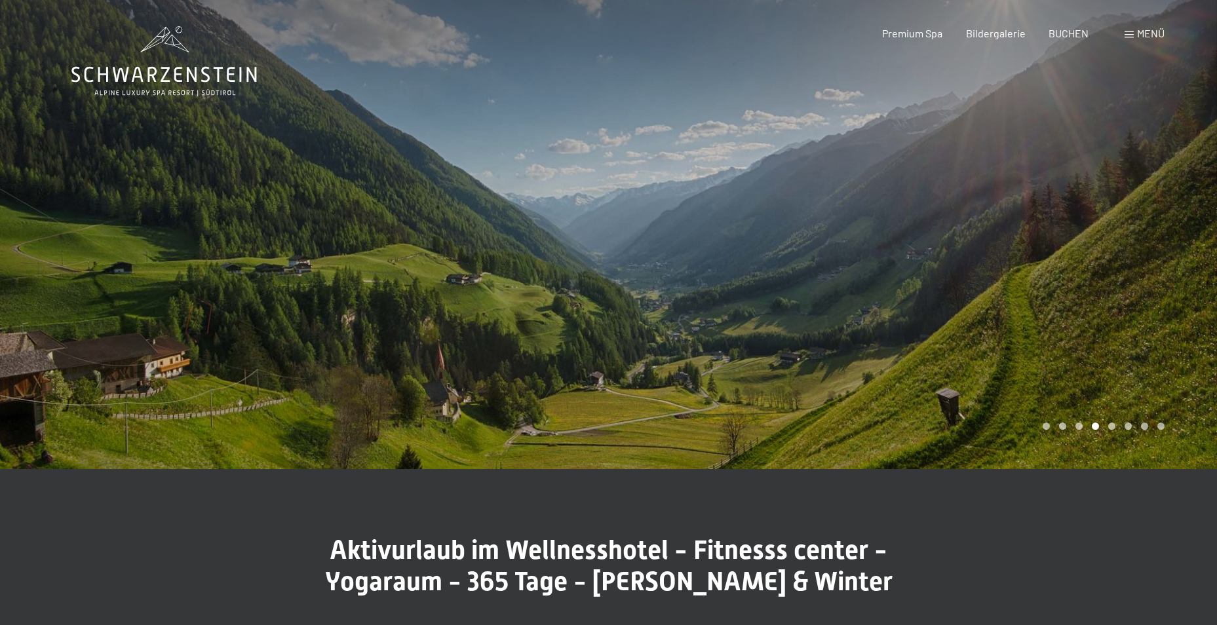
click at [835, 300] on div at bounding box center [913, 234] width 609 height 469
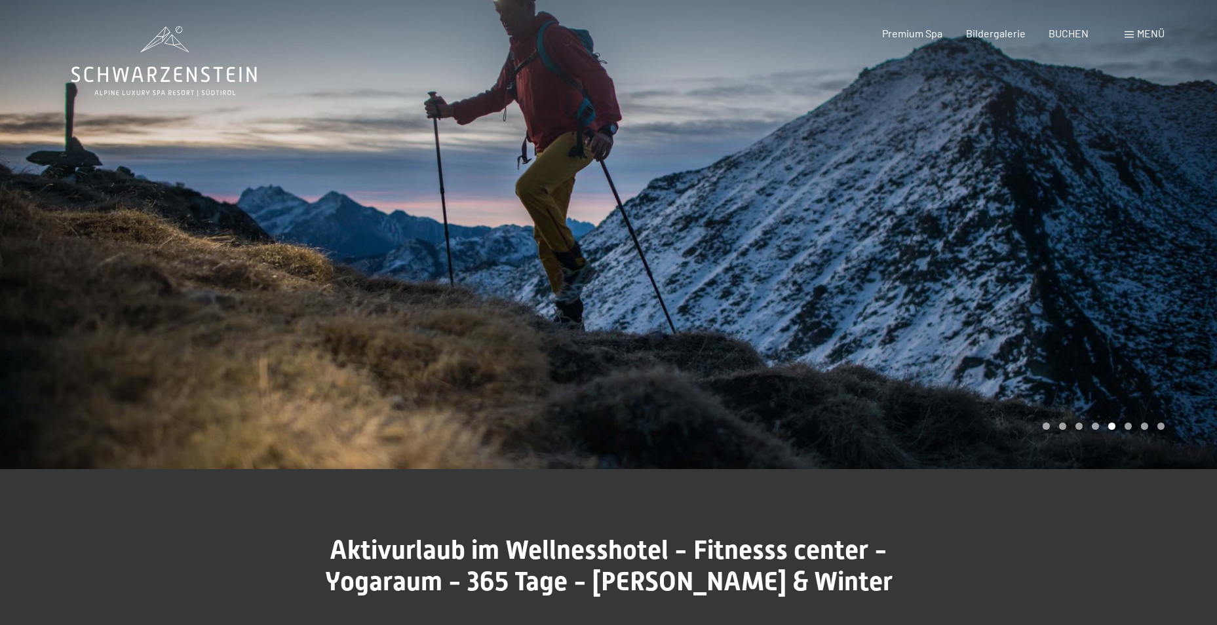
click at [931, 294] on div at bounding box center [913, 234] width 609 height 469
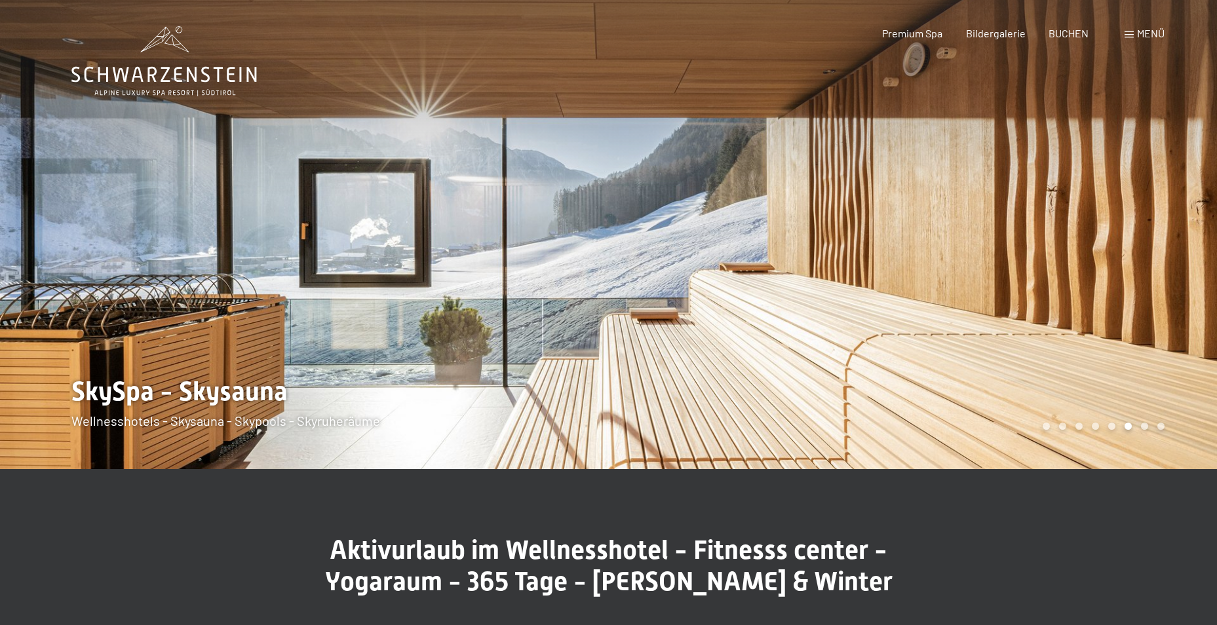
click at [948, 290] on div at bounding box center [913, 234] width 609 height 469
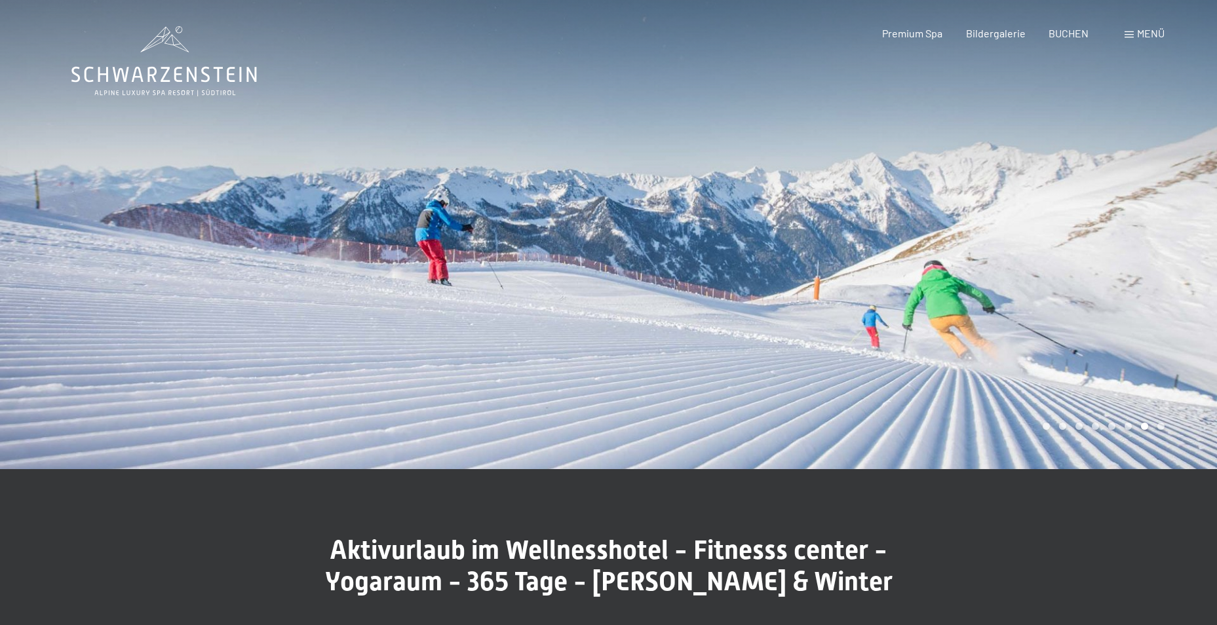
click at [881, 261] on div at bounding box center [913, 234] width 609 height 469
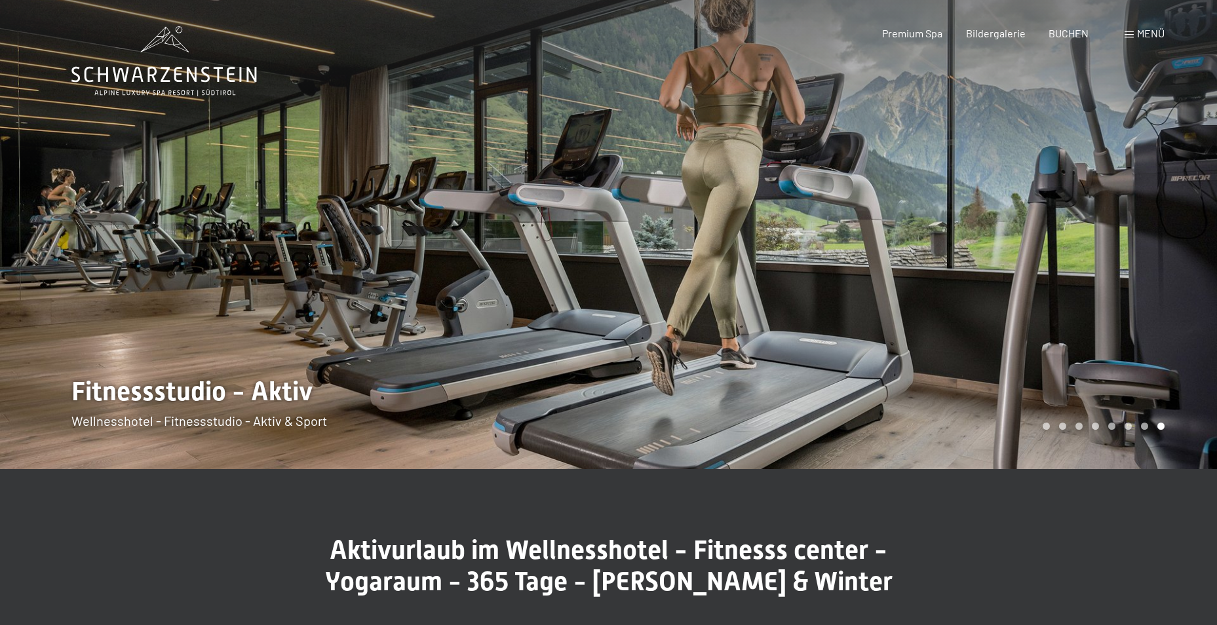
click at [962, 277] on div at bounding box center [913, 234] width 609 height 469
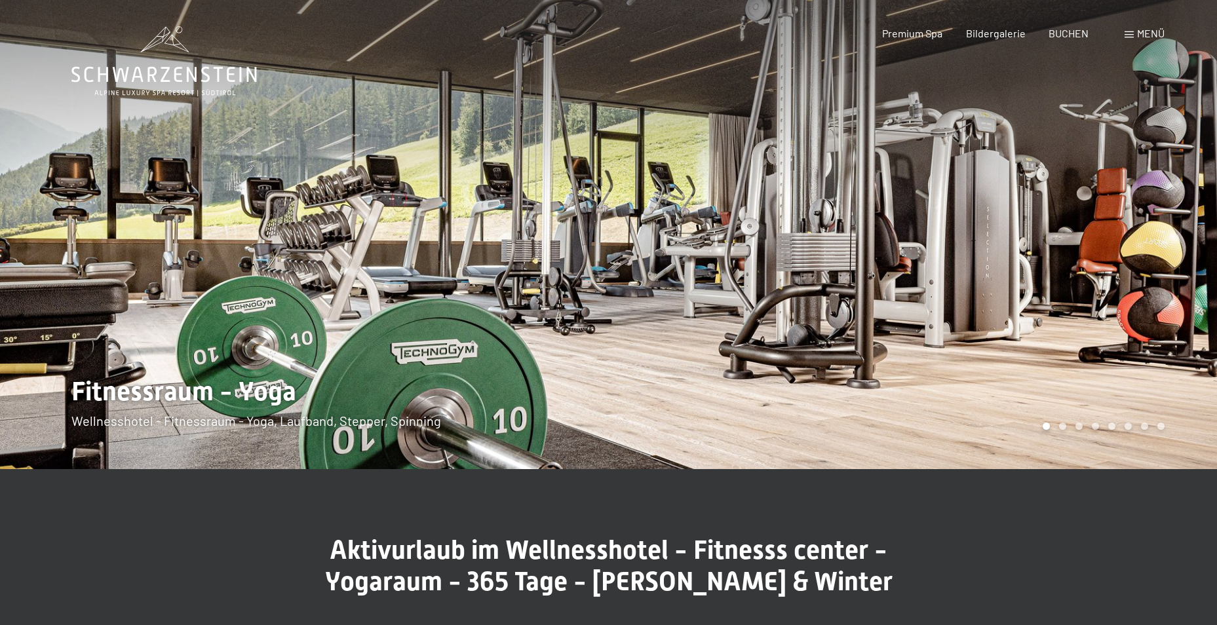
click at [976, 269] on div at bounding box center [913, 234] width 609 height 469
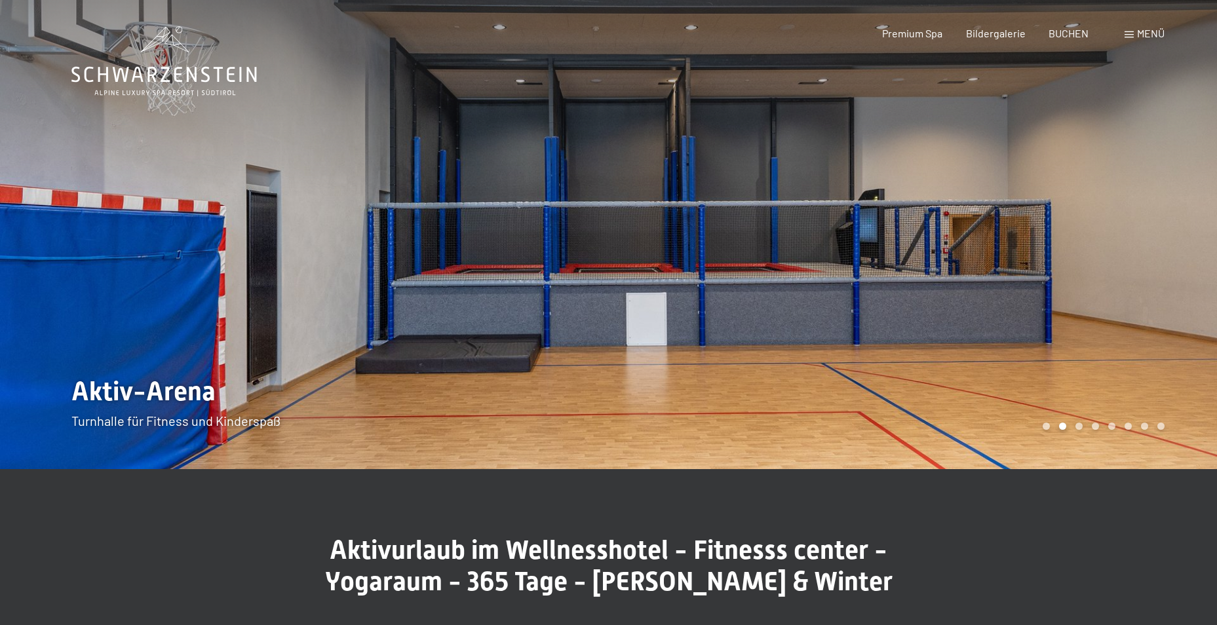
click at [976, 269] on div at bounding box center [913, 234] width 609 height 469
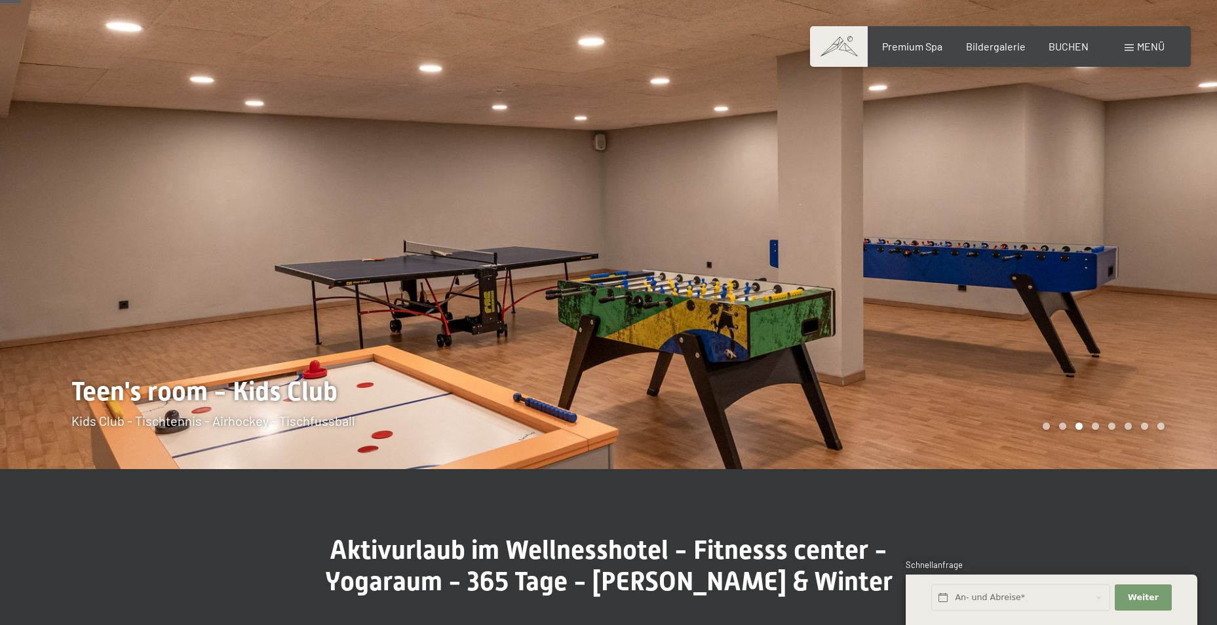
scroll to position [66, 0]
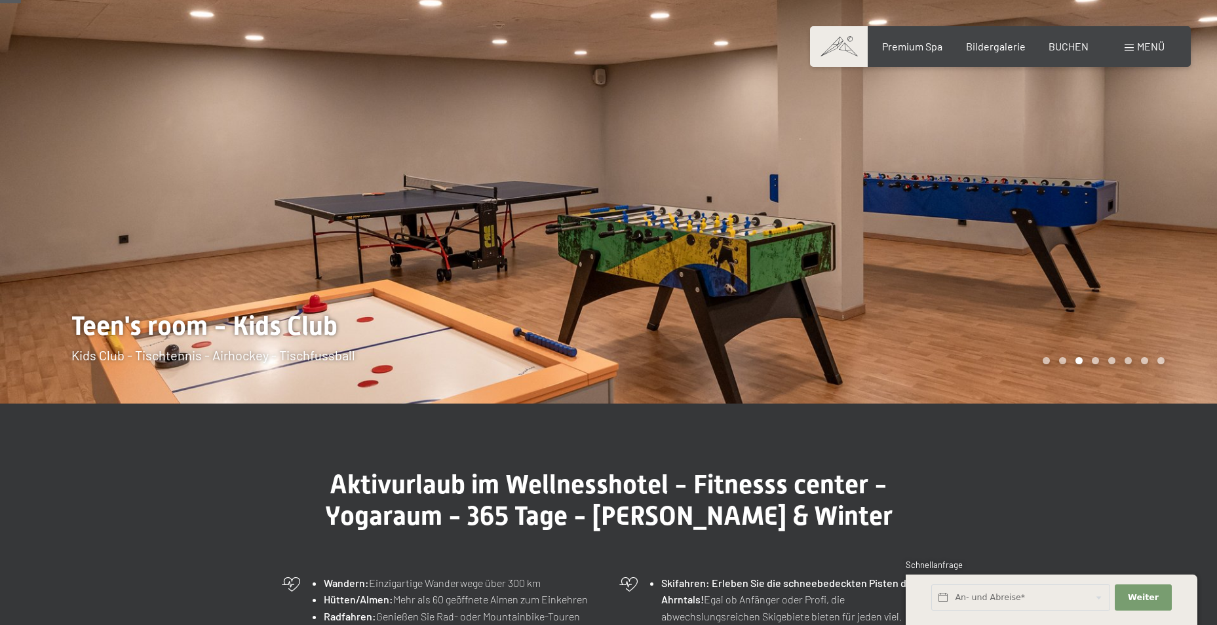
click at [866, 235] on div at bounding box center [913, 168] width 609 height 469
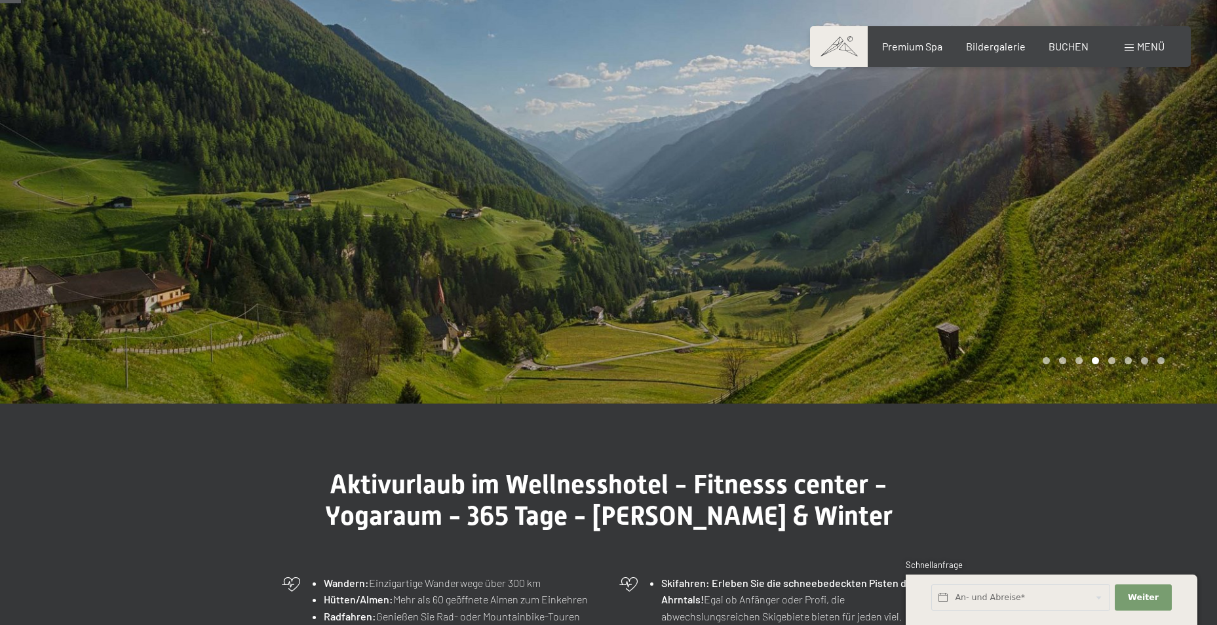
click at [866, 235] on div at bounding box center [913, 168] width 609 height 469
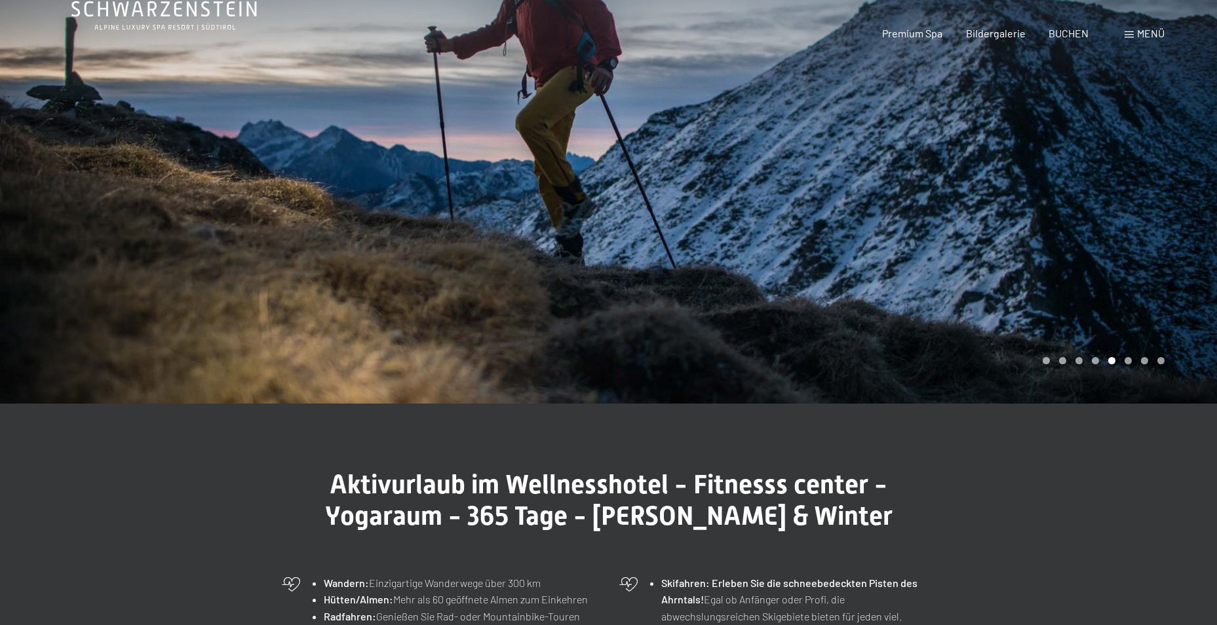
scroll to position [0, 0]
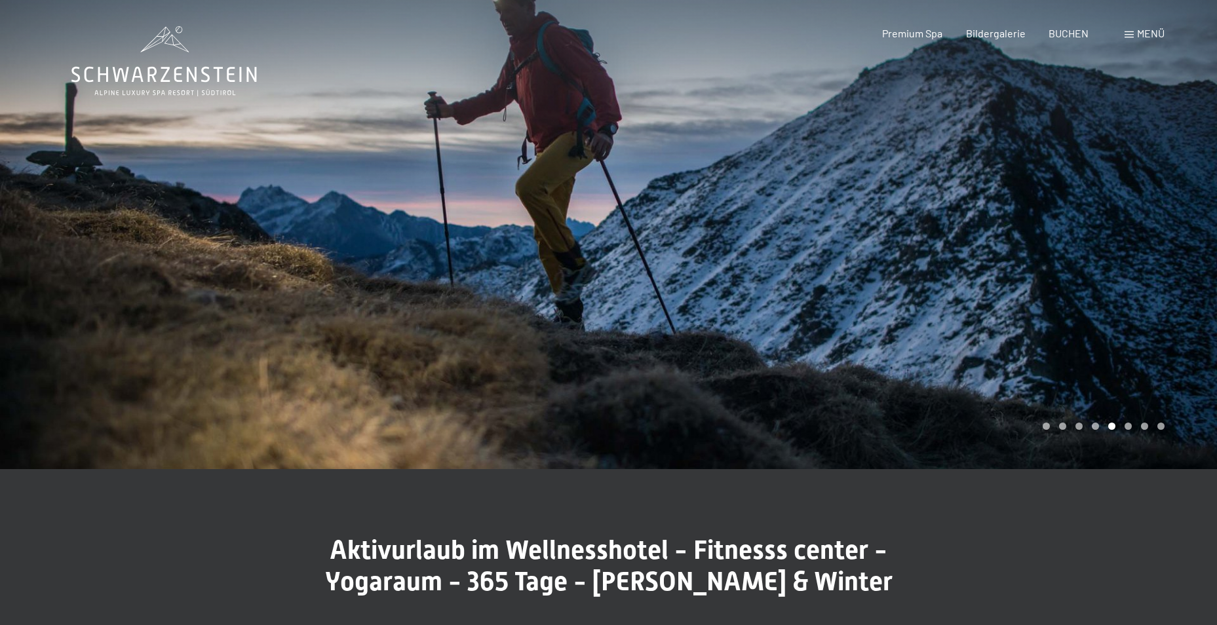
click at [269, 237] on div at bounding box center [304, 234] width 609 height 469
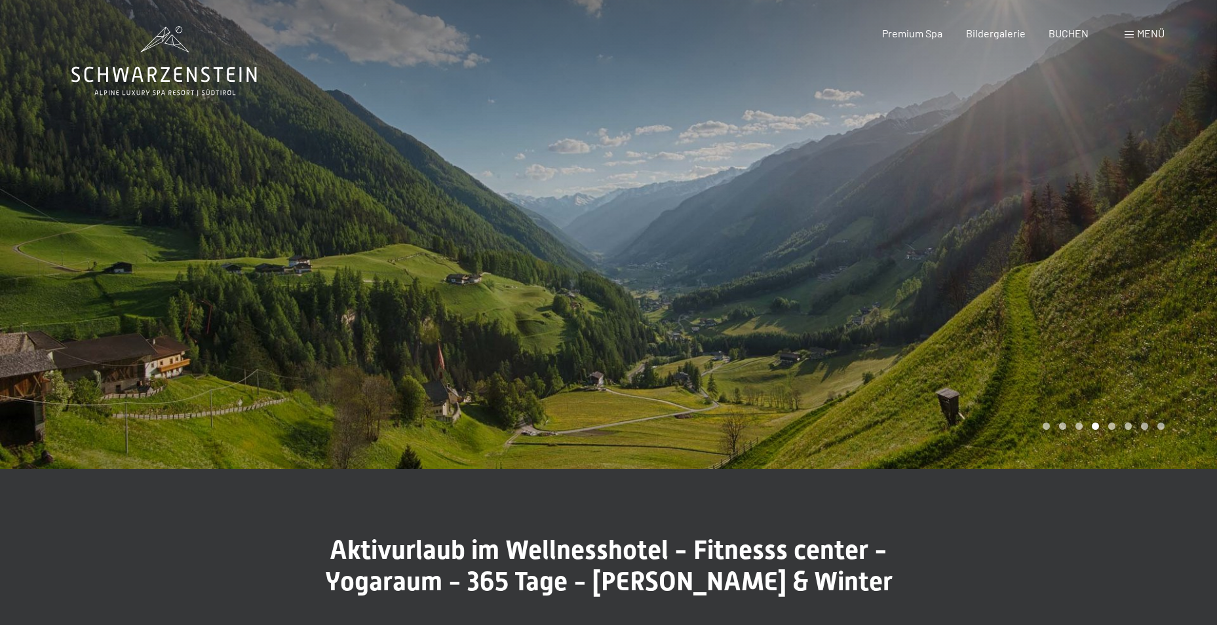
click at [1056, 173] on div at bounding box center [913, 234] width 609 height 469
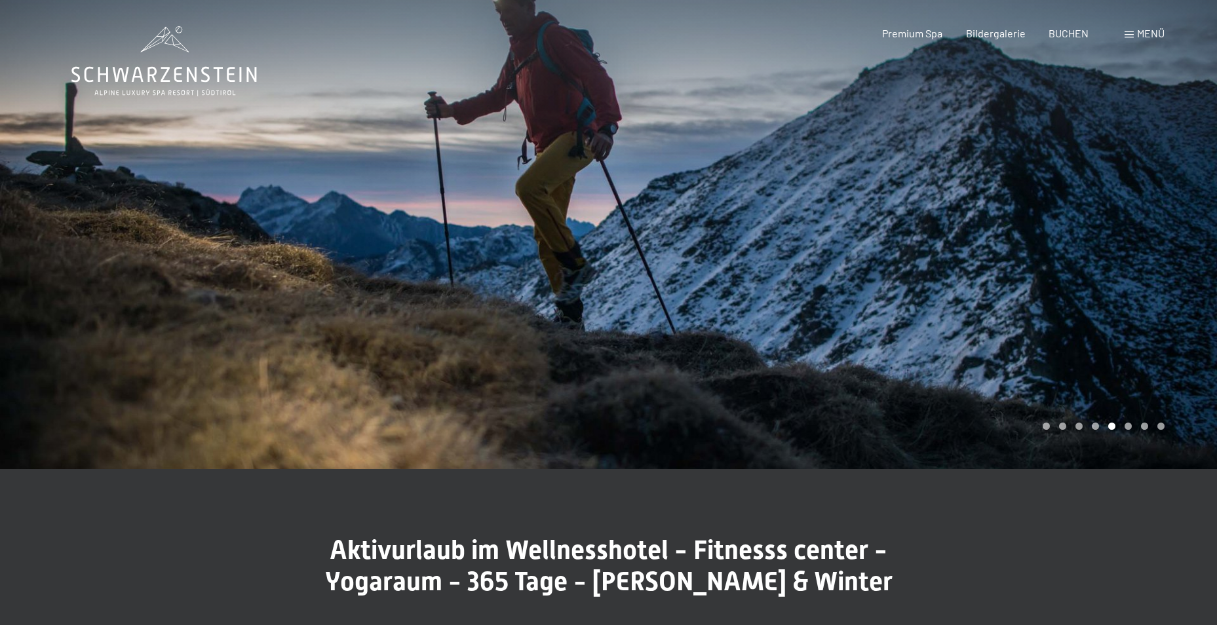
click at [990, 276] on div at bounding box center [913, 234] width 609 height 469
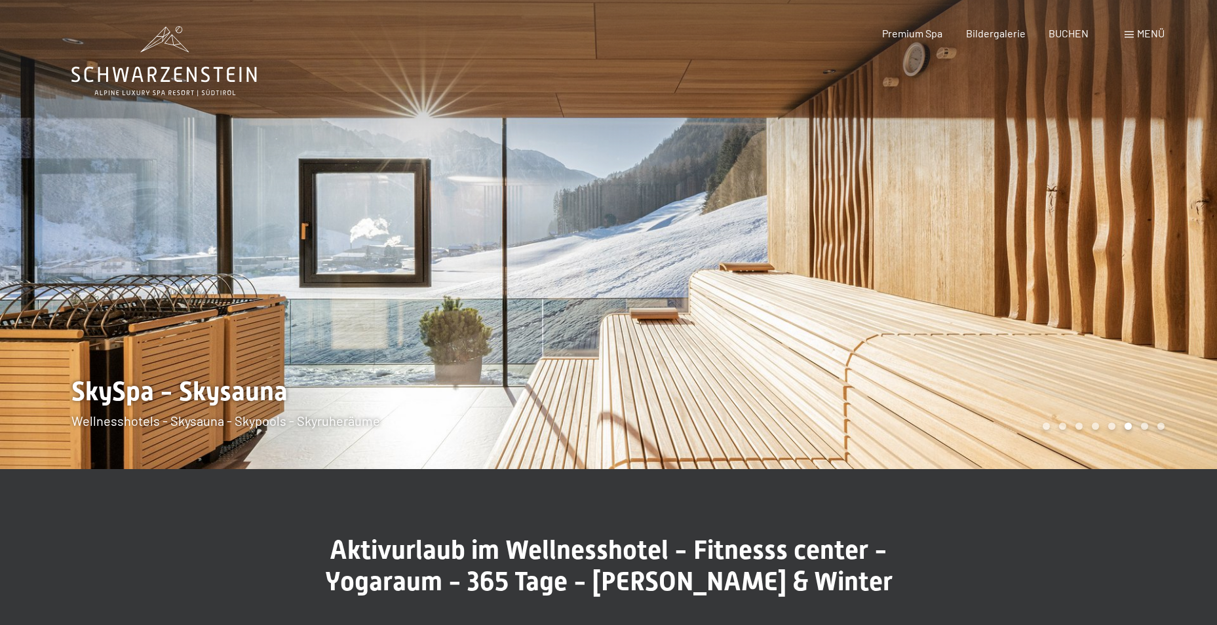
click at [967, 291] on div at bounding box center [913, 234] width 609 height 469
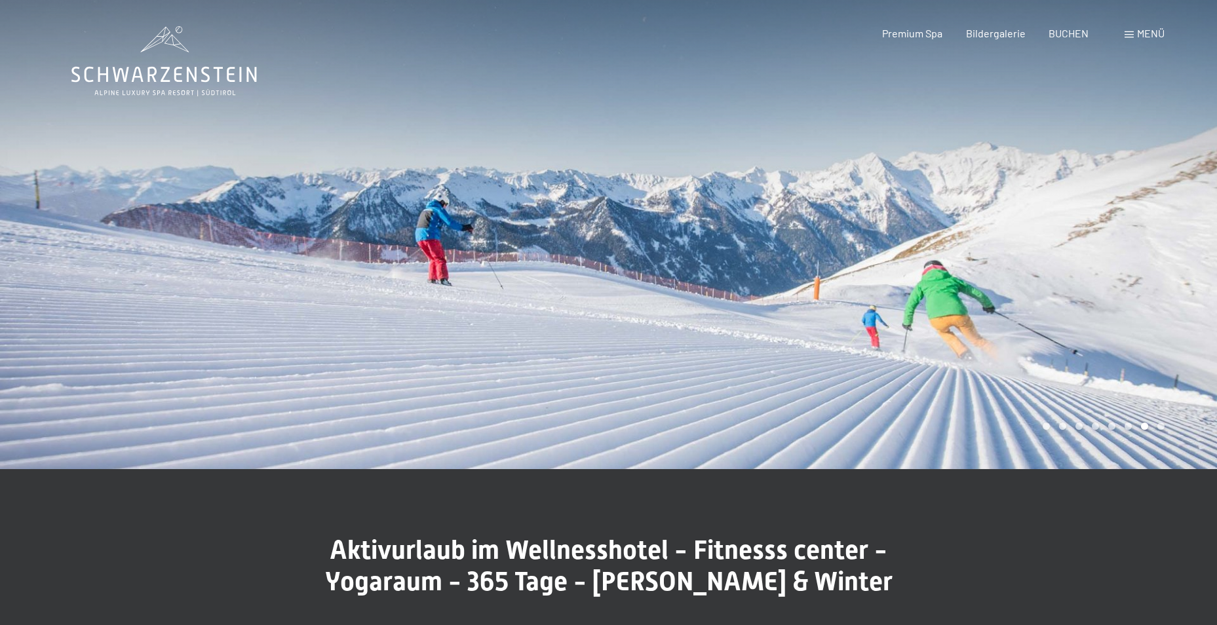
click at [967, 291] on div at bounding box center [913, 234] width 609 height 469
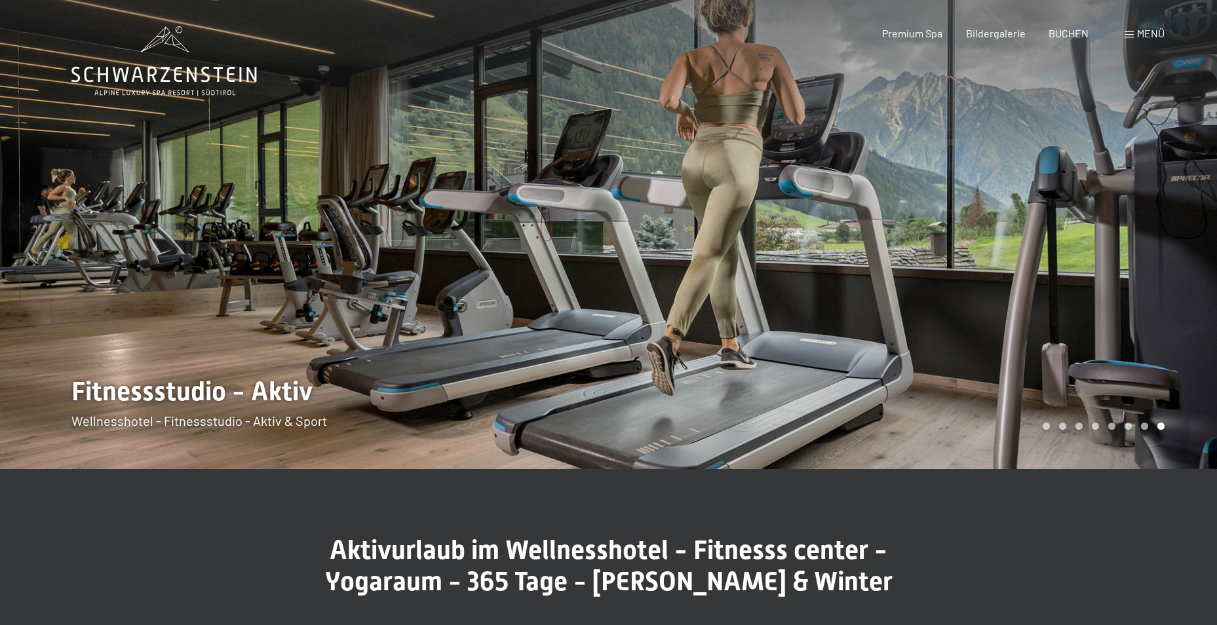
click at [967, 291] on div at bounding box center [913, 234] width 609 height 469
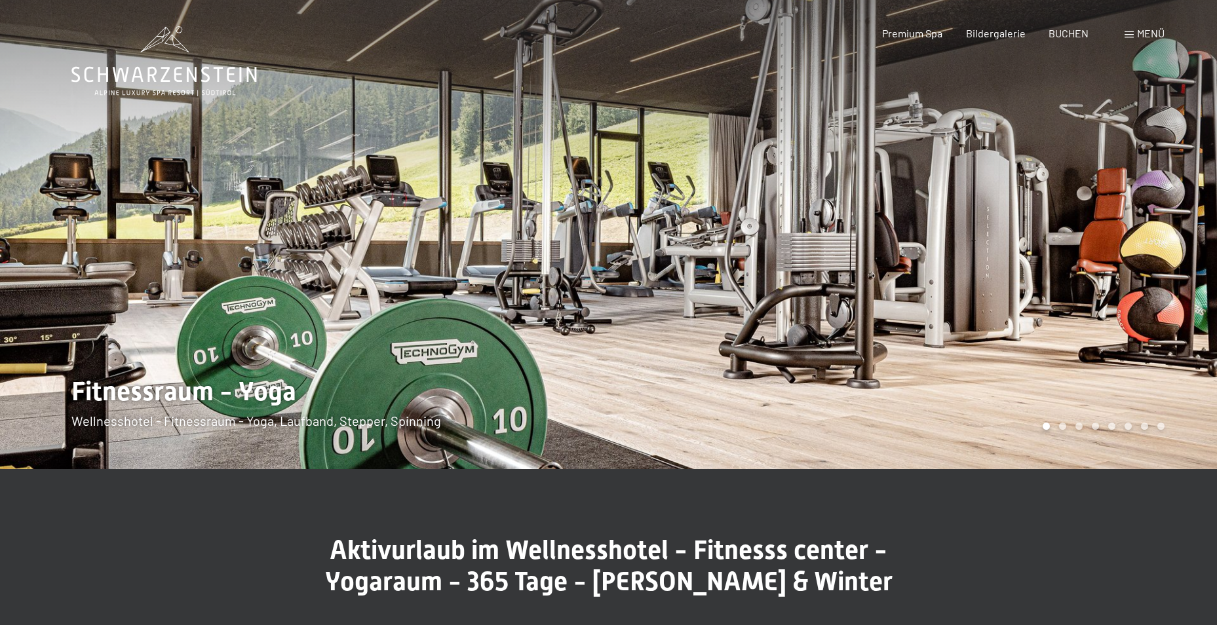
click at [967, 291] on div at bounding box center [913, 234] width 609 height 469
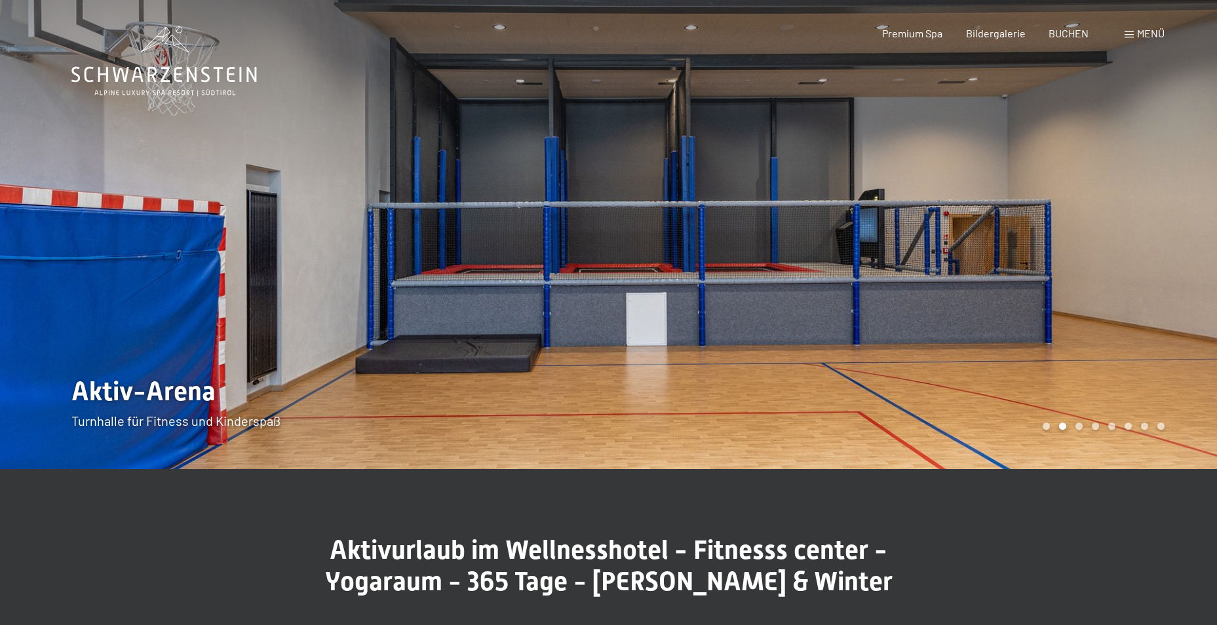
click at [967, 291] on div at bounding box center [913, 234] width 609 height 469
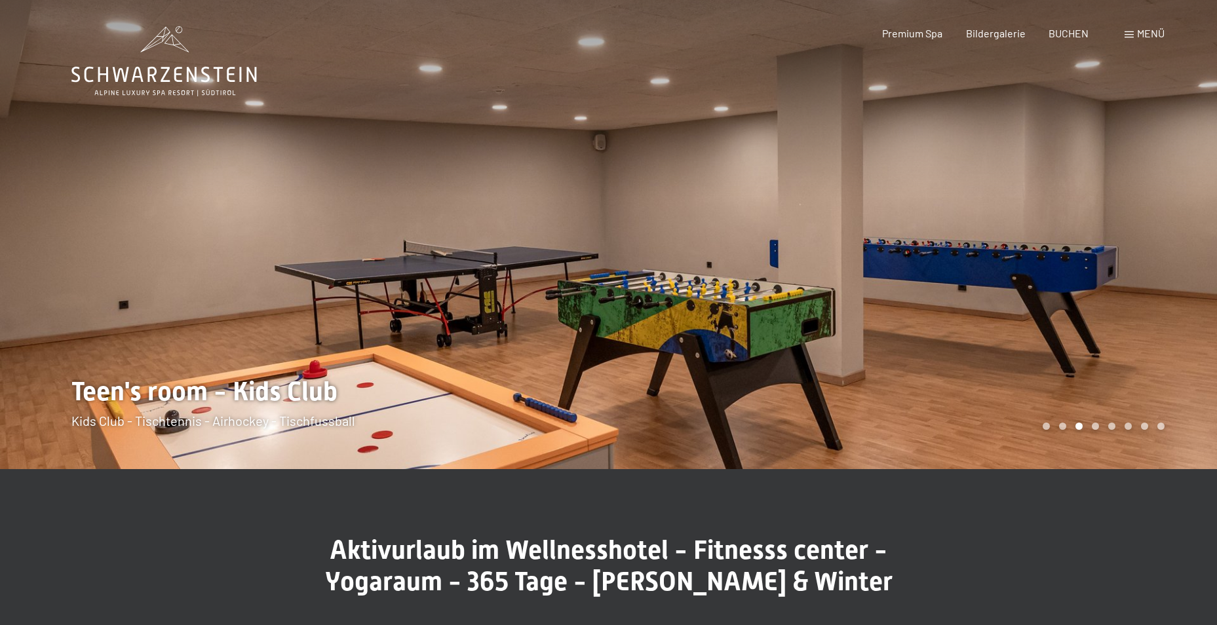
click at [967, 291] on div at bounding box center [913, 234] width 609 height 469
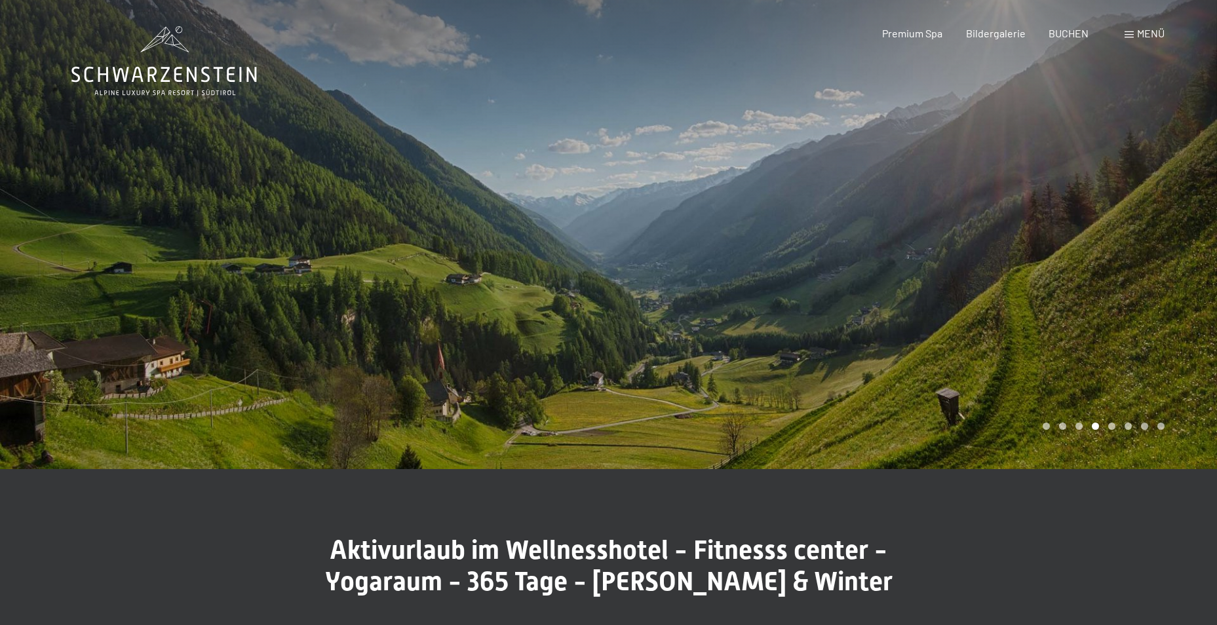
click at [967, 291] on div at bounding box center [913, 234] width 609 height 469
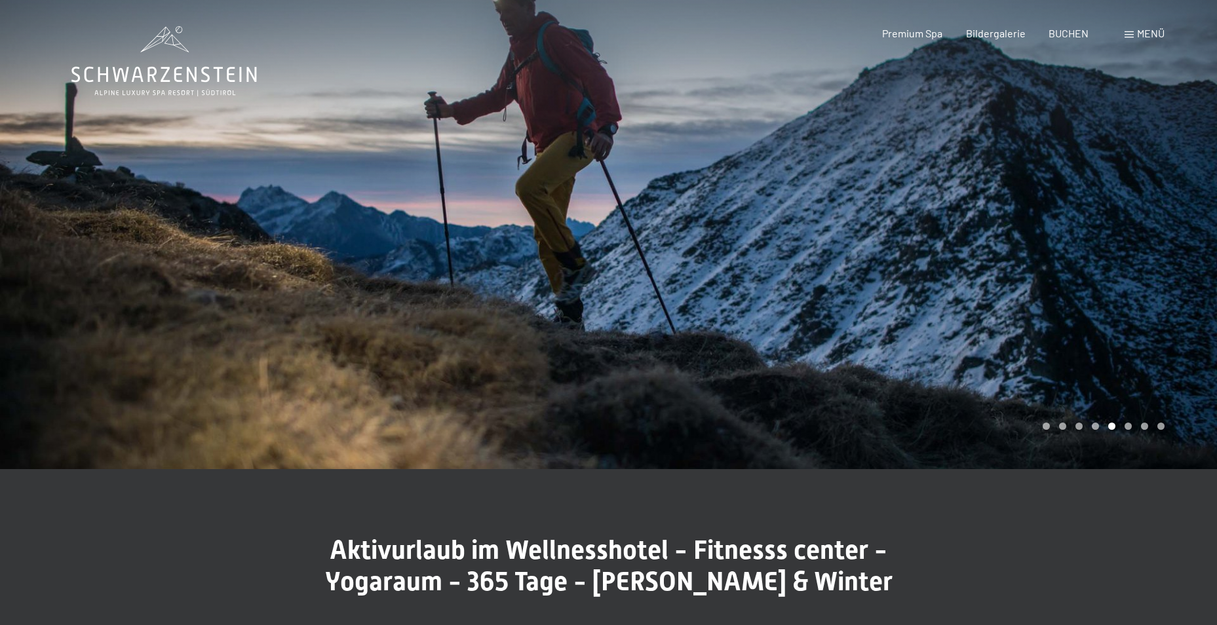
click at [967, 291] on div at bounding box center [913, 234] width 609 height 469
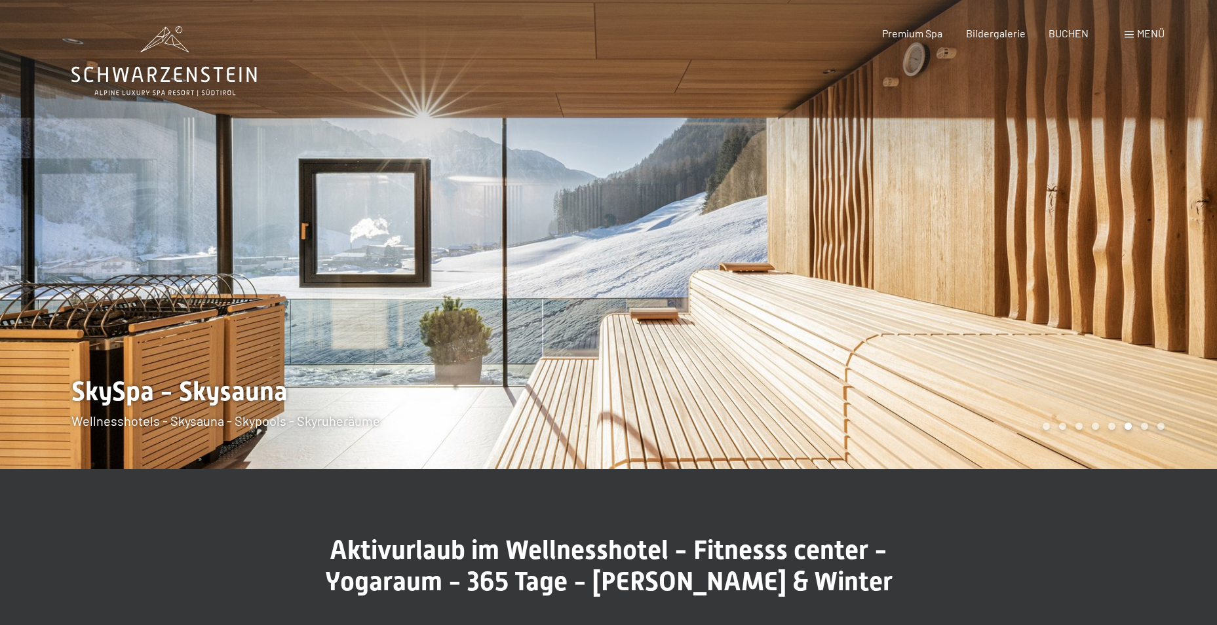
click at [377, 314] on div at bounding box center [304, 234] width 609 height 469
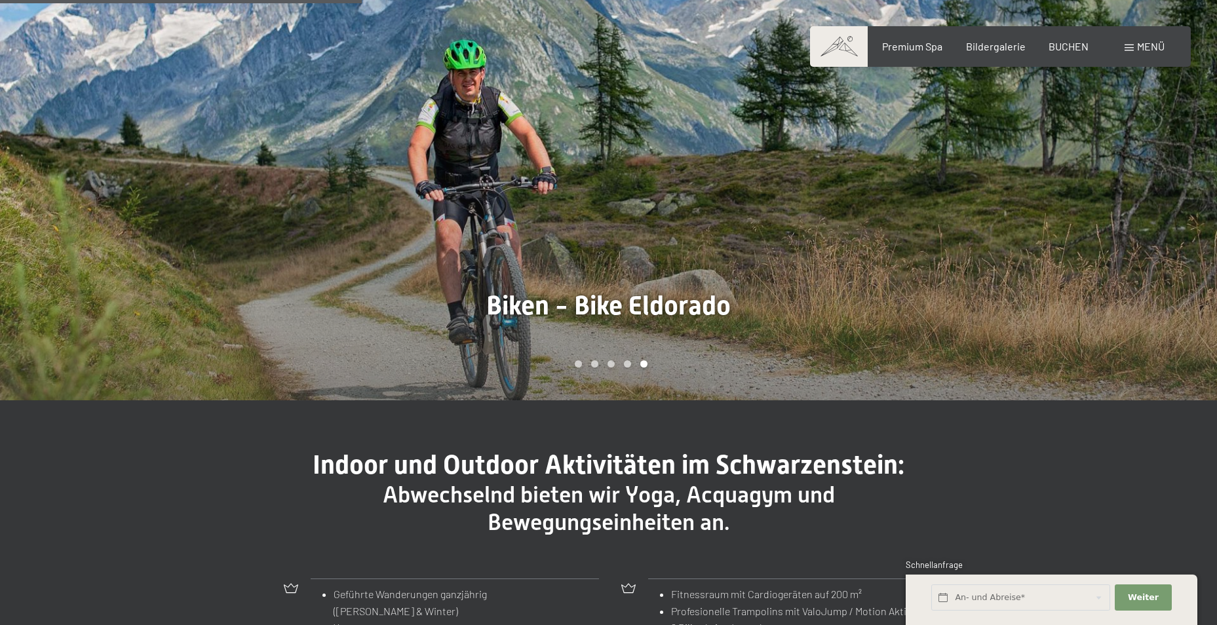
scroll to position [1048, 0]
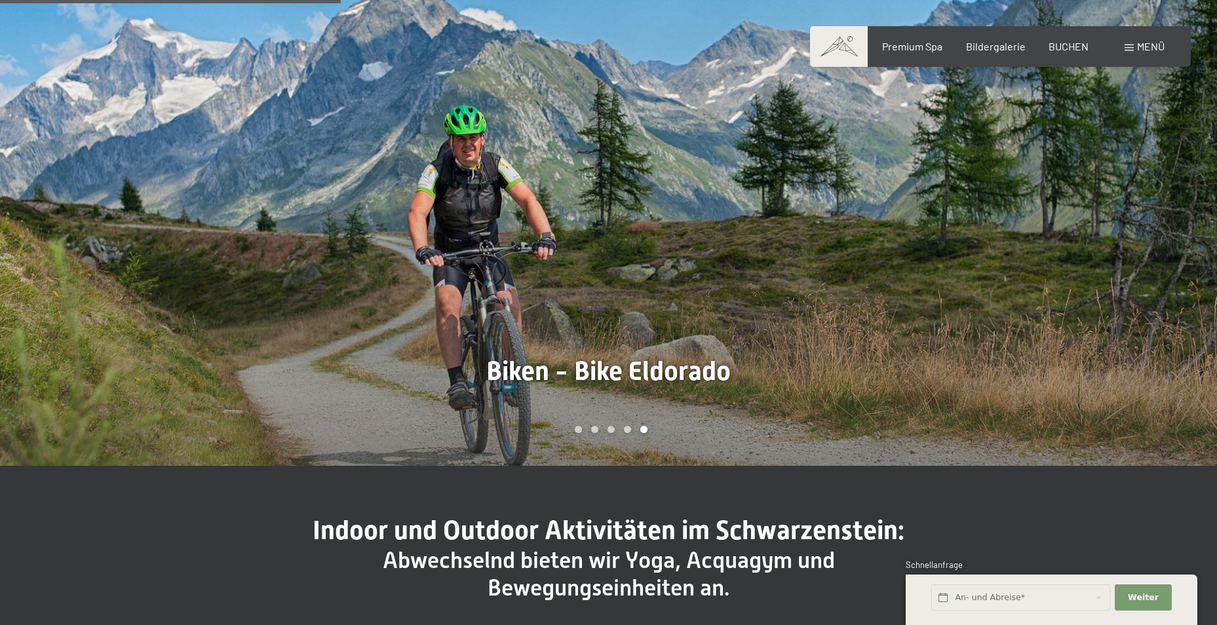
click at [933, 291] on div at bounding box center [913, 205] width 609 height 521
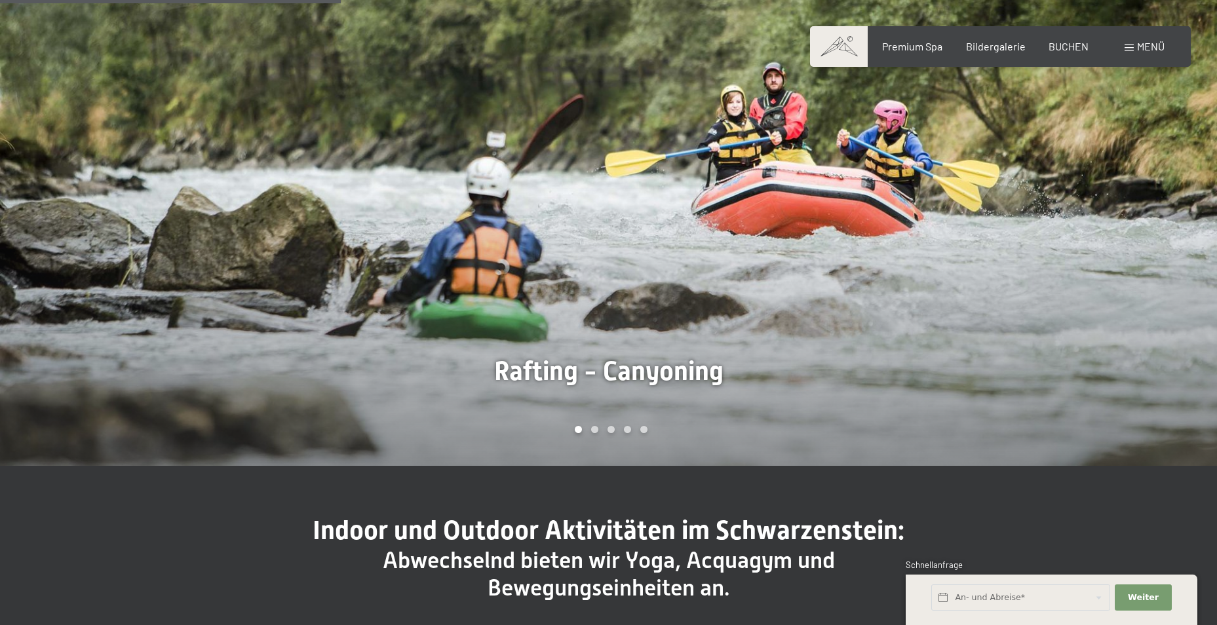
click at [928, 291] on div at bounding box center [913, 205] width 609 height 521
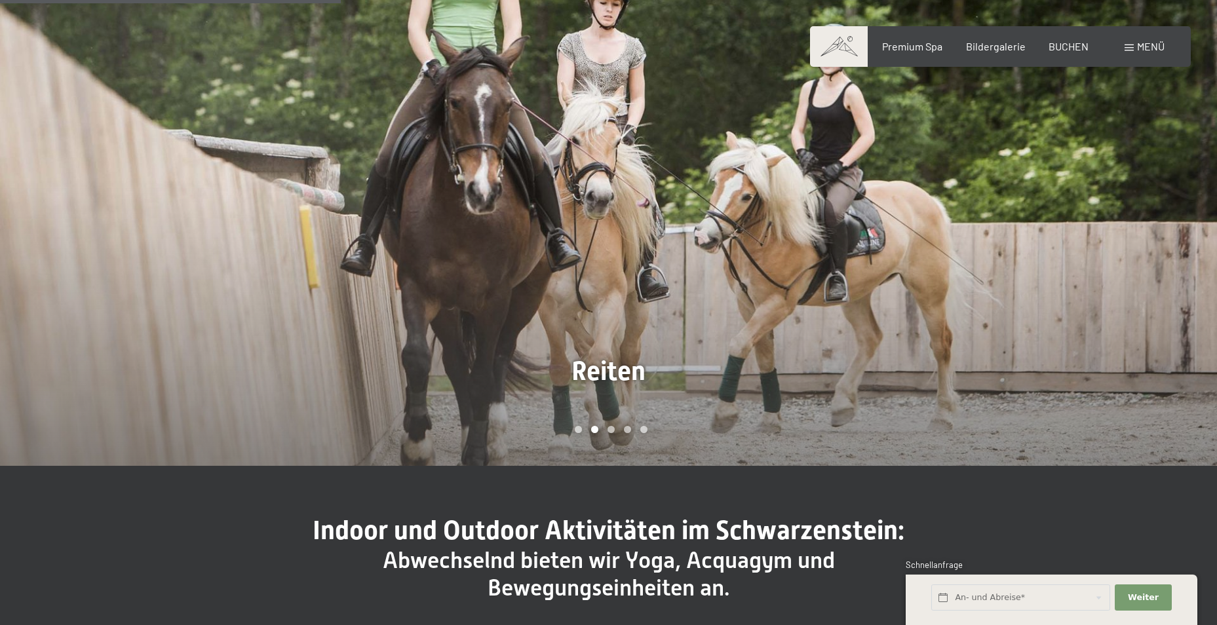
click at [207, 197] on div at bounding box center [304, 205] width 609 height 521
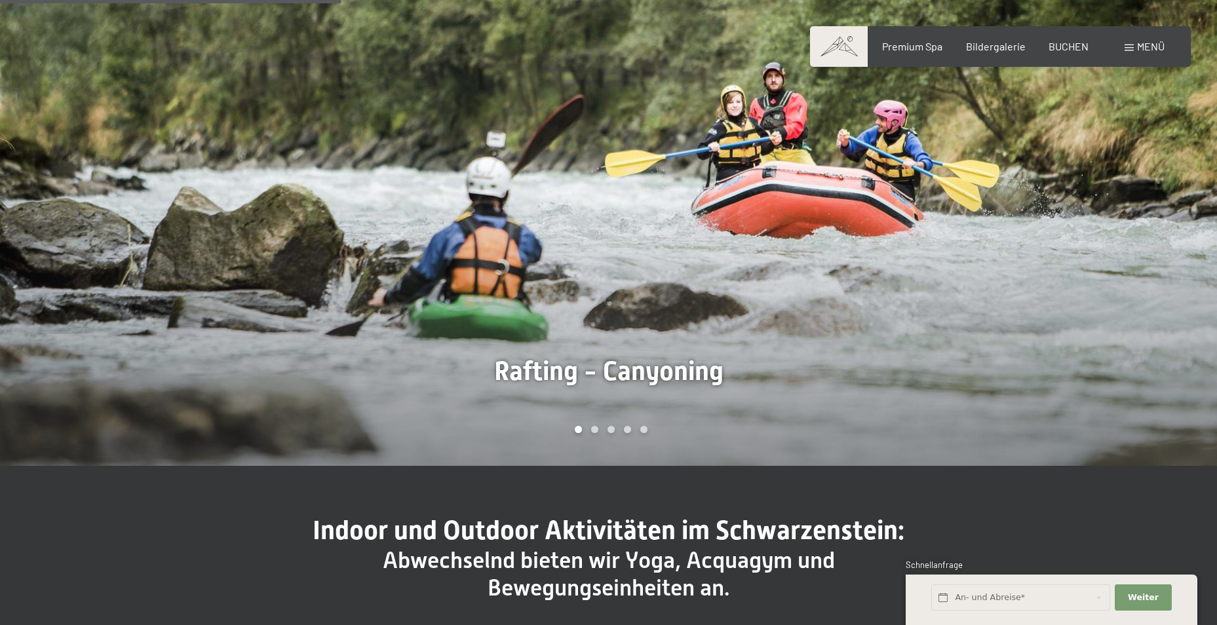
click at [207, 197] on div at bounding box center [304, 205] width 609 height 521
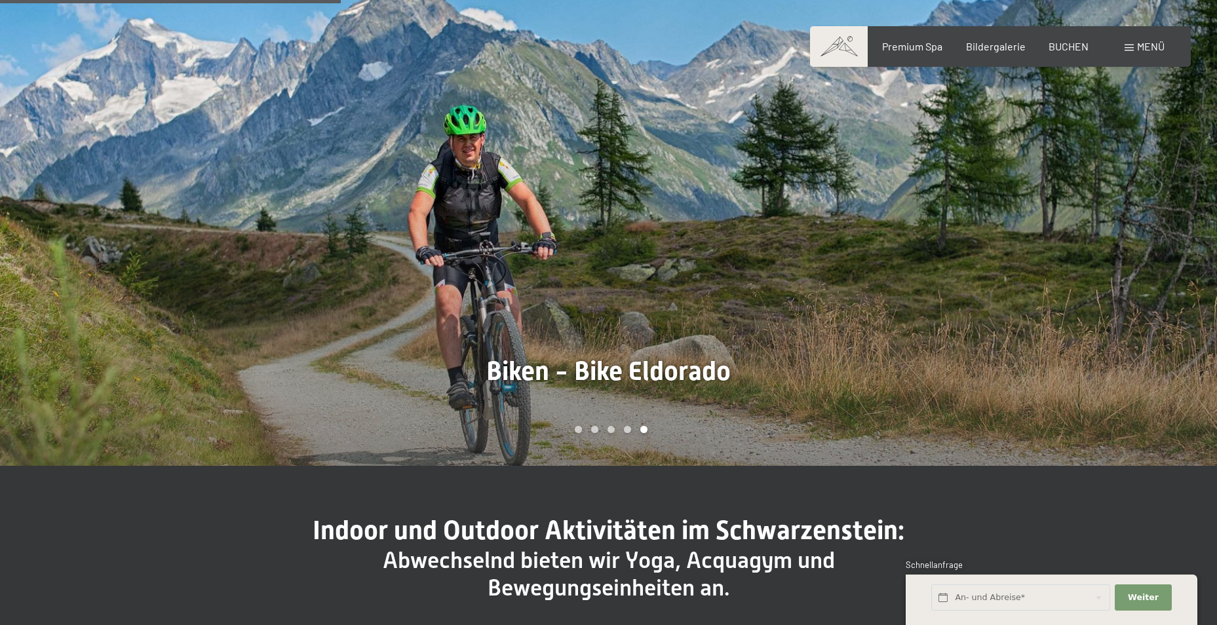
click at [1031, 183] on div at bounding box center [913, 205] width 609 height 521
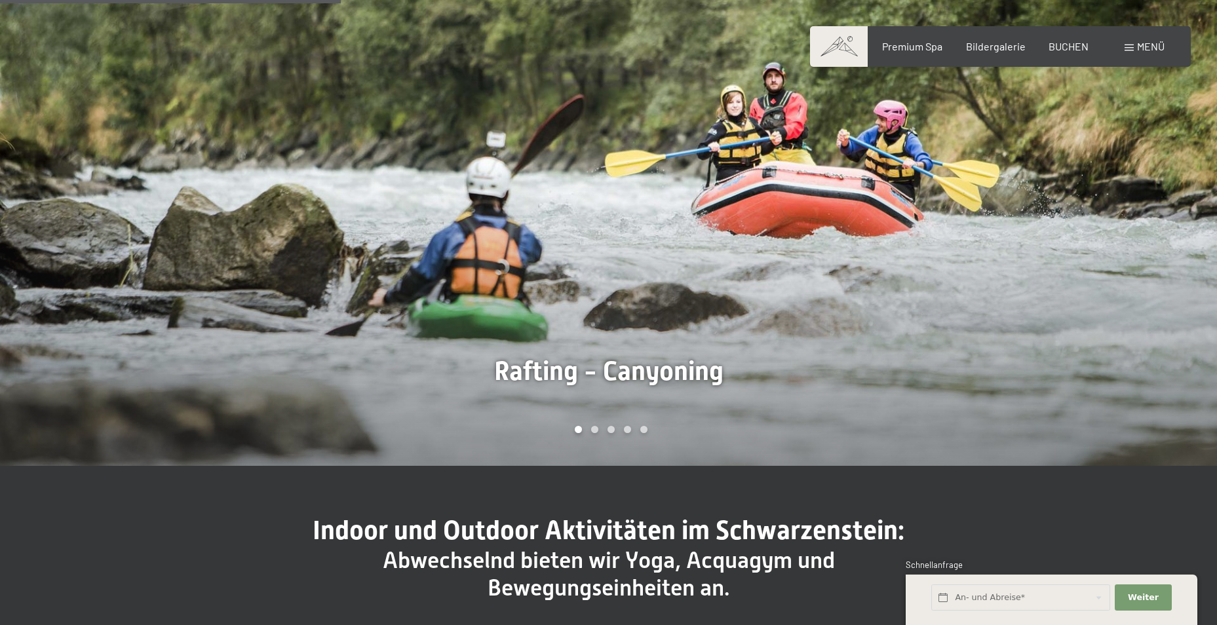
click at [1031, 183] on div at bounding box center [913, 205] width 609 height 521
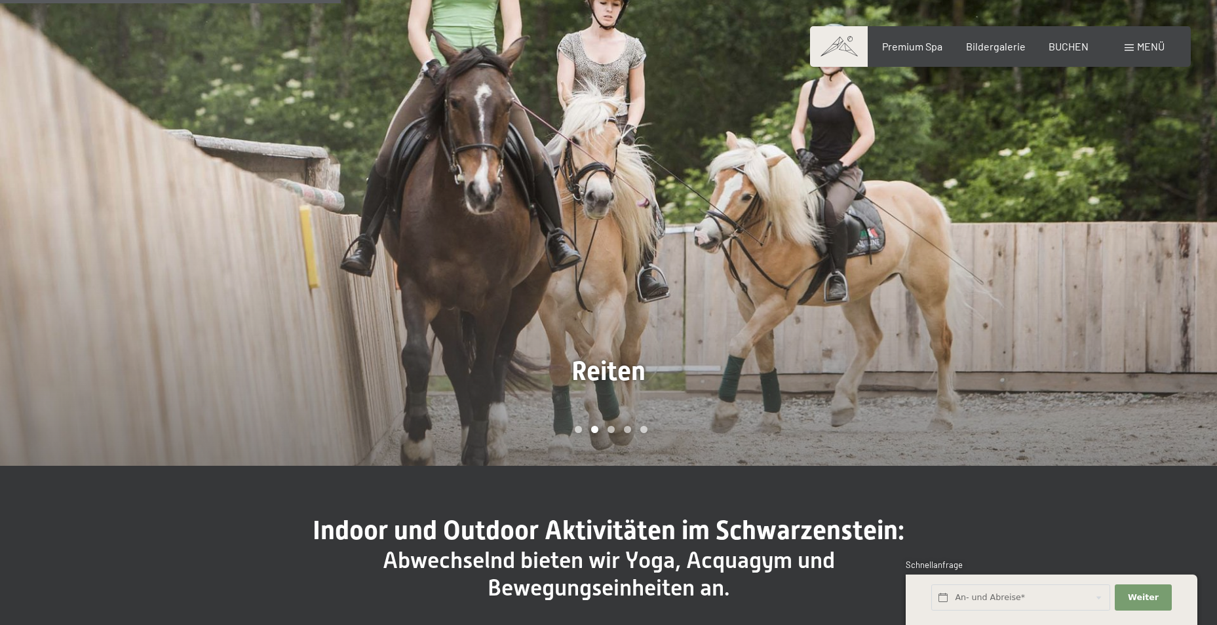
click at [1031, 183] on div at bounding box center [913, 205] width 609 height 521
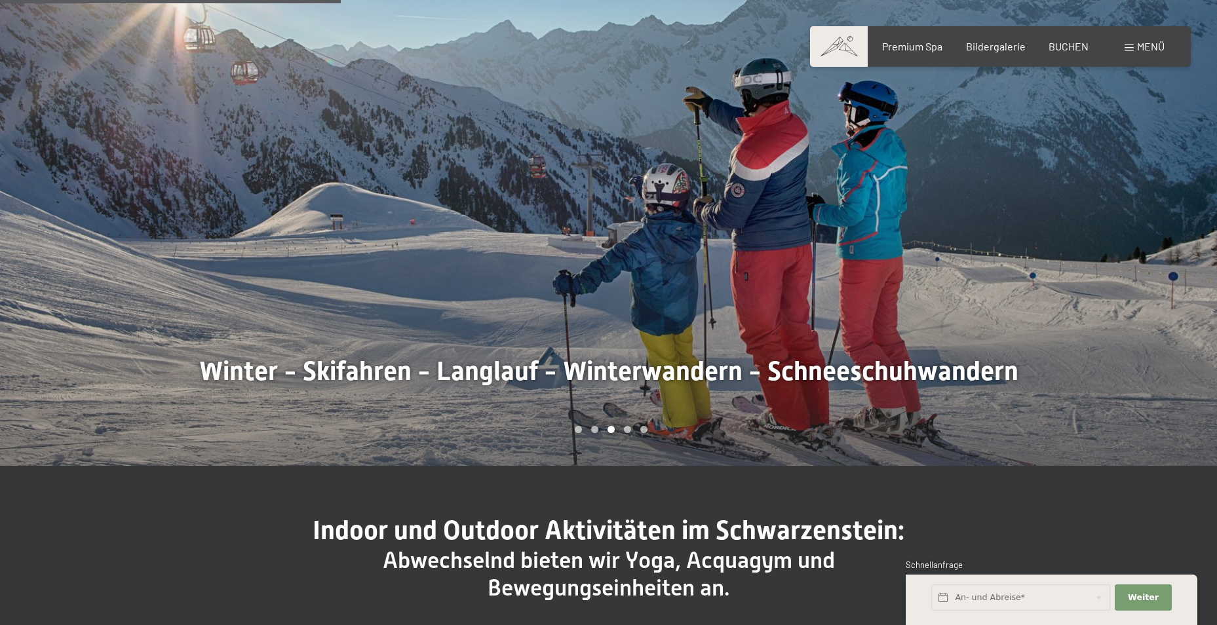
click at [1031, 183] on div at bounding box center [913, 205] width 609 height 521
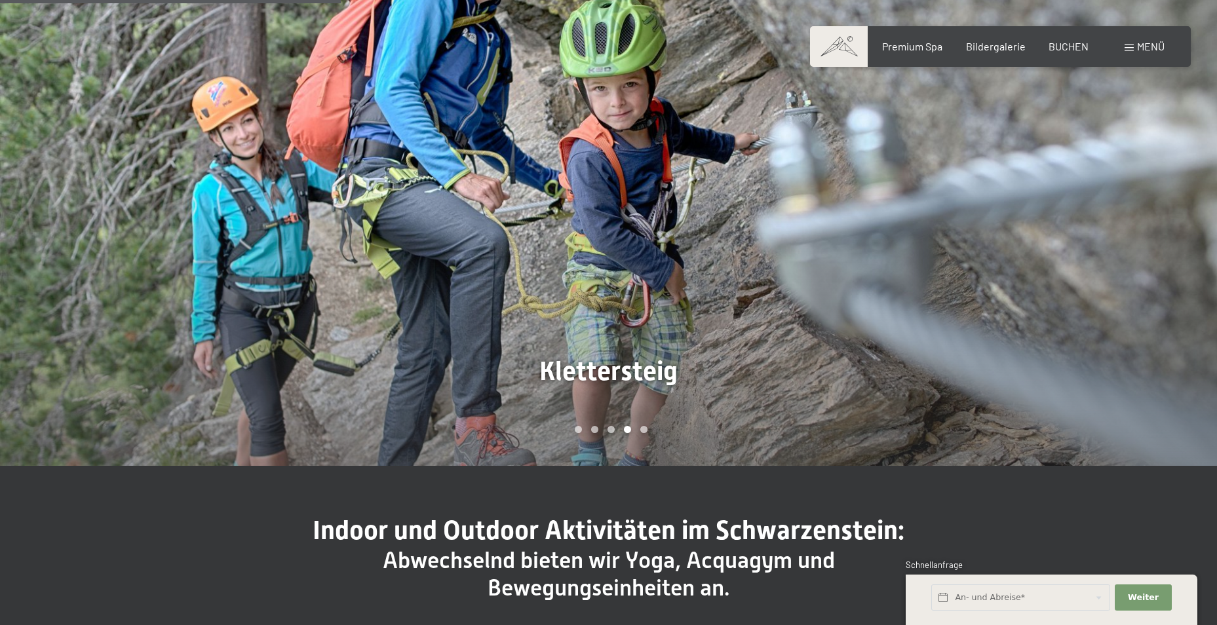
click at [1031, 183] on div at bounding box center [913, 205] width 609 height 521
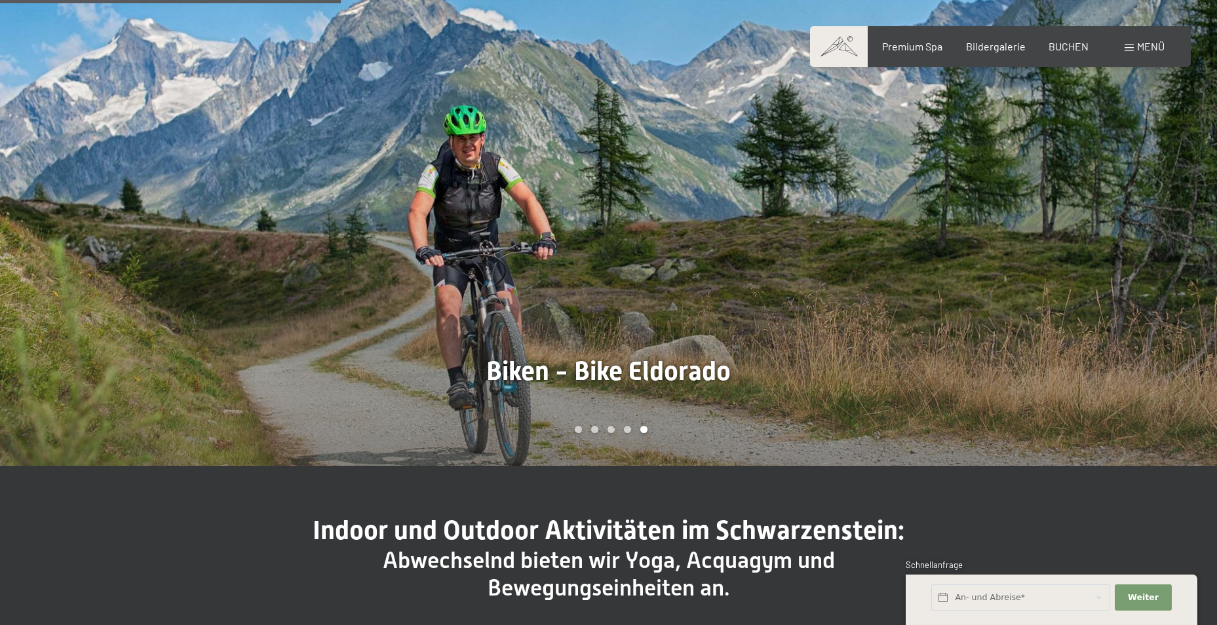
click at [1031, 183] on div at bounding box center [913, 205] width 609 height 521
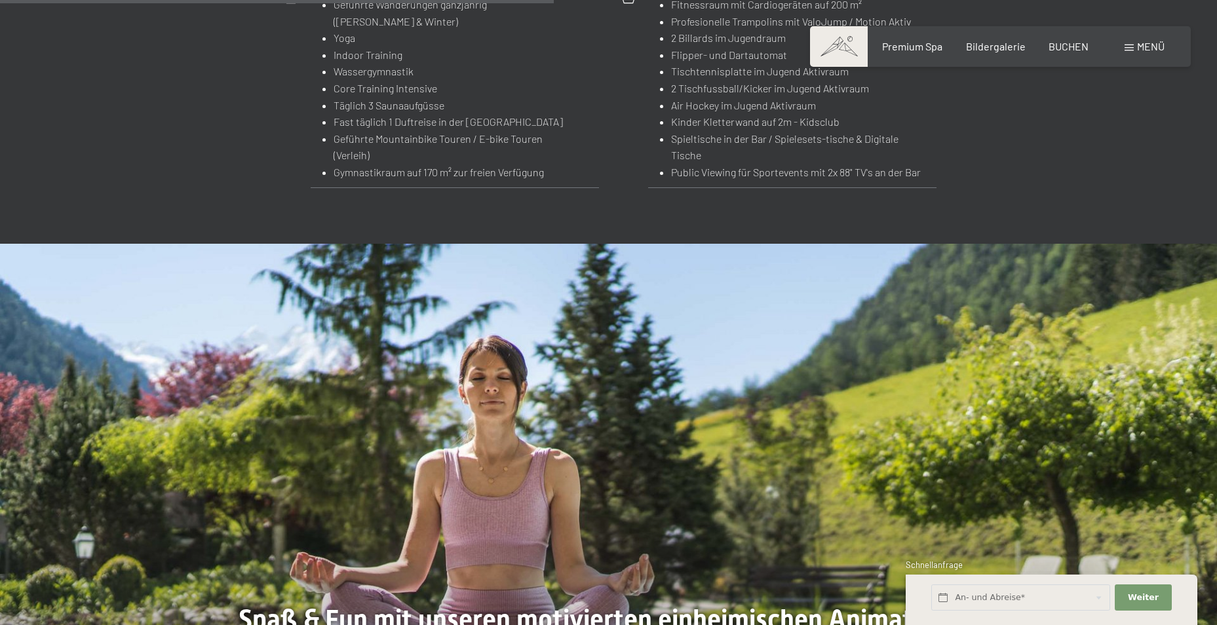
scroll to position [2031, 0]
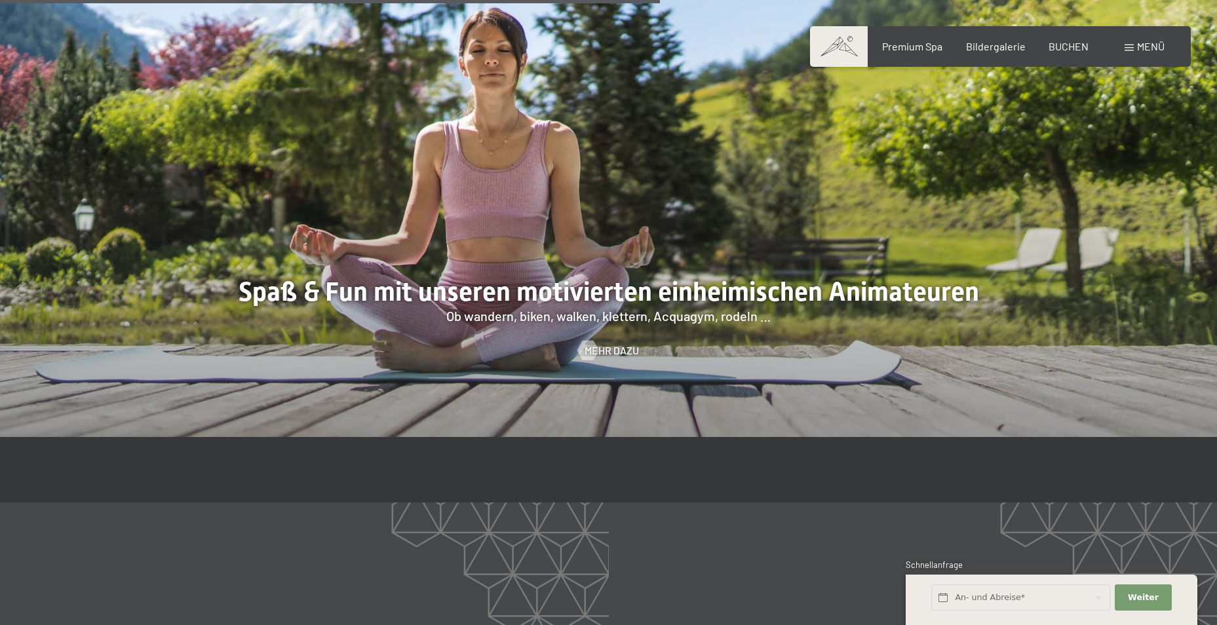
click at [911, 242] on div at bounding box center [608, 176] width 1217 height 521
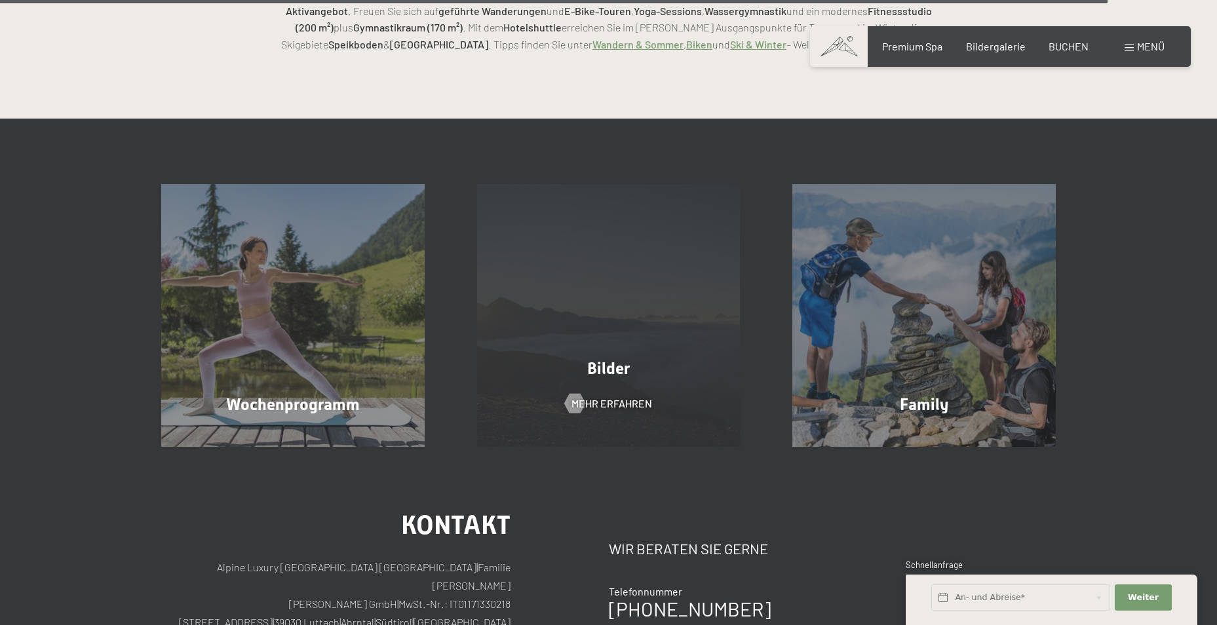
scroll to position [3473, 0]
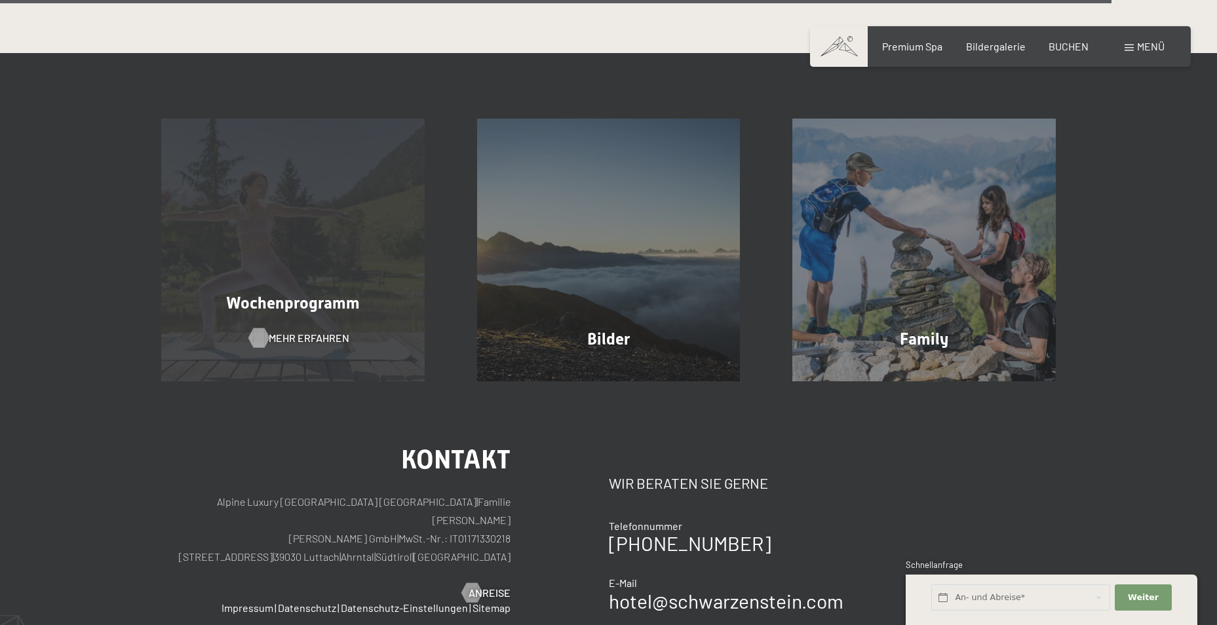
click at [295, 331] on span "Mehr erfahren" at bounding box center [309, 338] width 81 height 14
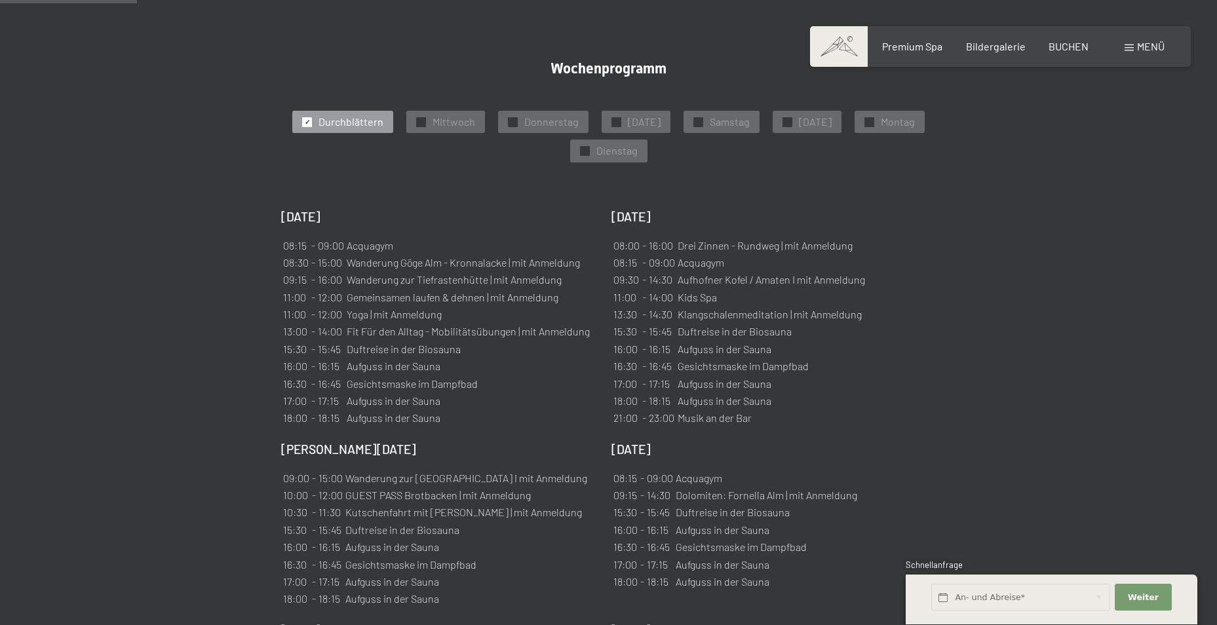
scroll to position [599, 0]
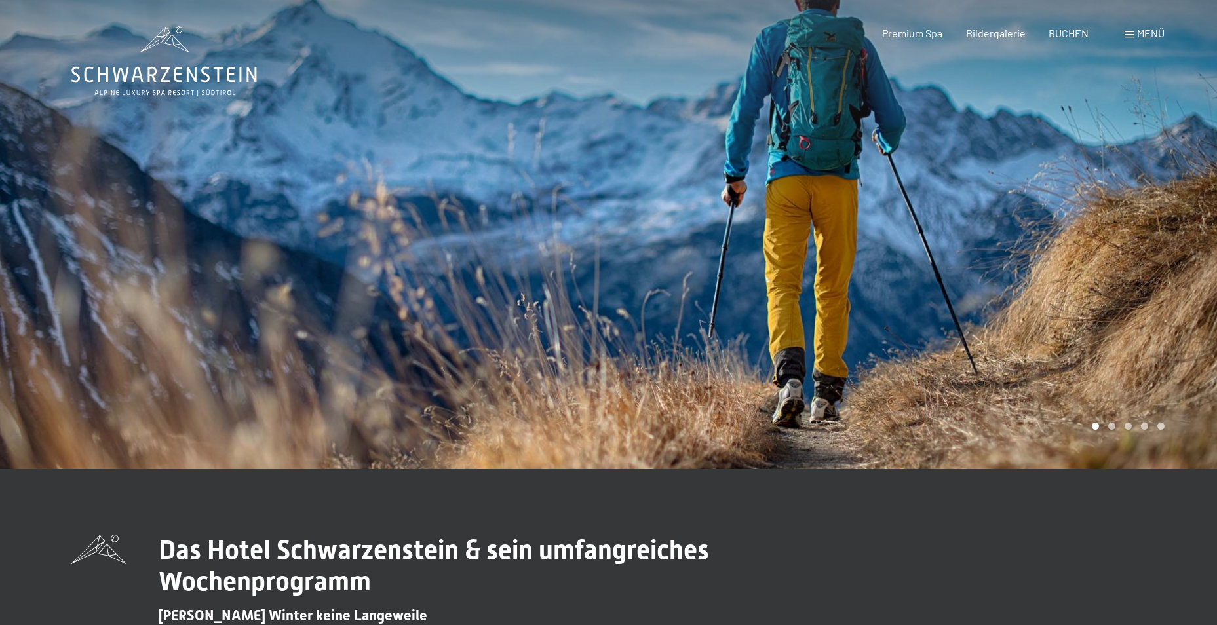
click at [130, 69] on icon at bounding box center [163, 61] width 185 height 70
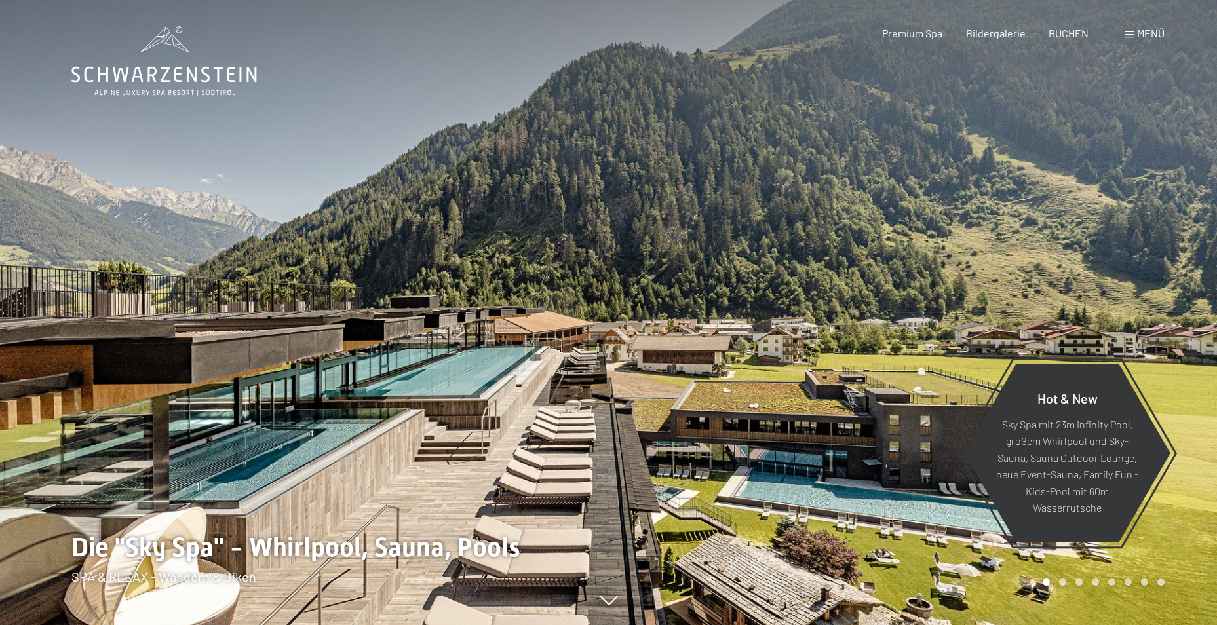
drag, startPoint x: 126, startPoint y: 20, endPoint x: 246, endPoint y: 86, distance: 136.1
click at [246, 26] on header "Buchen Anfragen Premium Spa Bildergalerie BUCHEN Menü DE IT EN Gutschein Bilder…" at bounding box center [608, 13] width 1217 height 26
click at [180, 66] on icon at bounding box center [163, 61] width 185 height 70
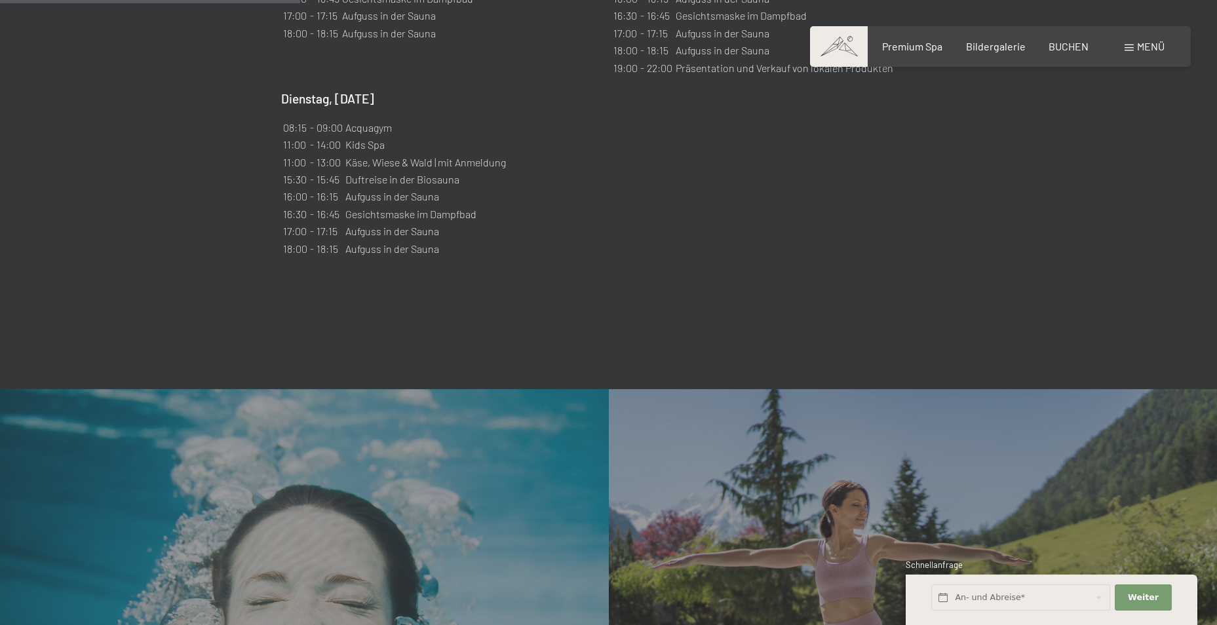
scroll to position [1442, 0]
